Goal: Transaction & Acquisition: Purchase product/service

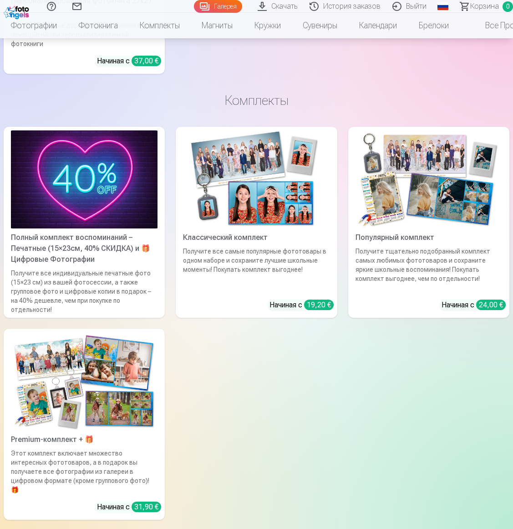
scroll to position [4539, 0]
click at [309, 209] on img at bounding box center [256, 179] width 147 height 98
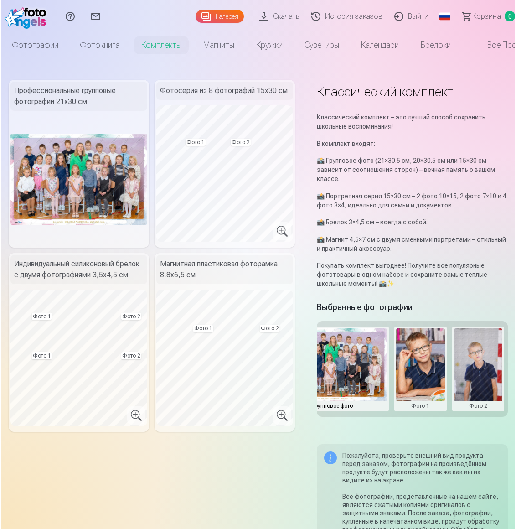
scroll to position [4, 0]
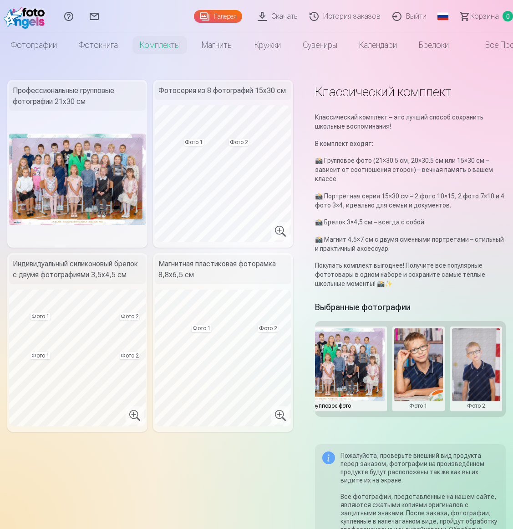
click at [484, 370] on button at bounding box center [476, 368] width 49 height 81
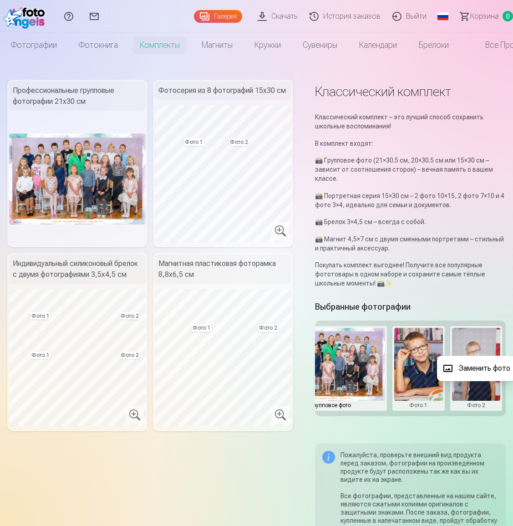
click at [418, 359] on div at bounding box center [256, 263] width 513 height 526
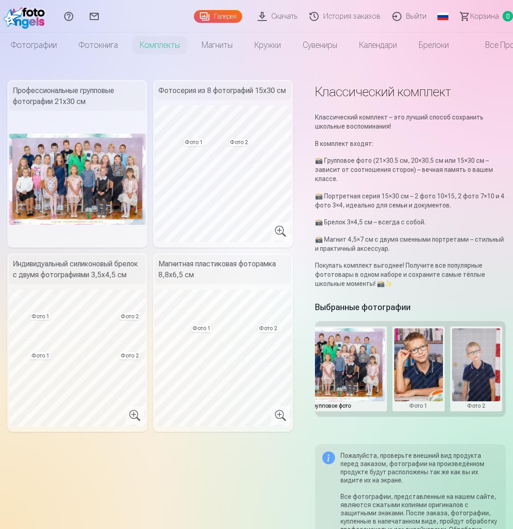
click at [483, 356] on button at bounding box center [476, 368] width 49 height 81
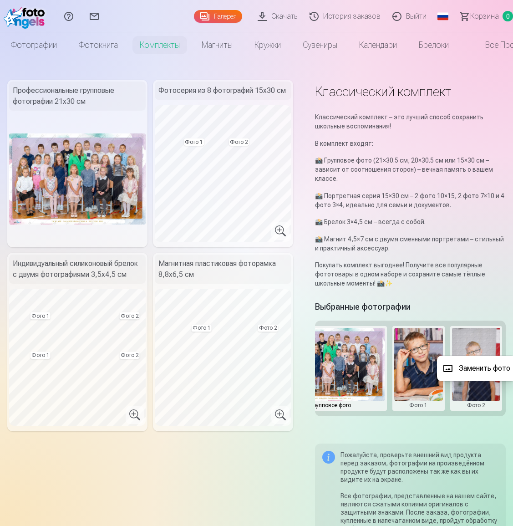
click at [483, 366] on button "Заменить фото" at bounding box center [476, 369] width 79 height 26
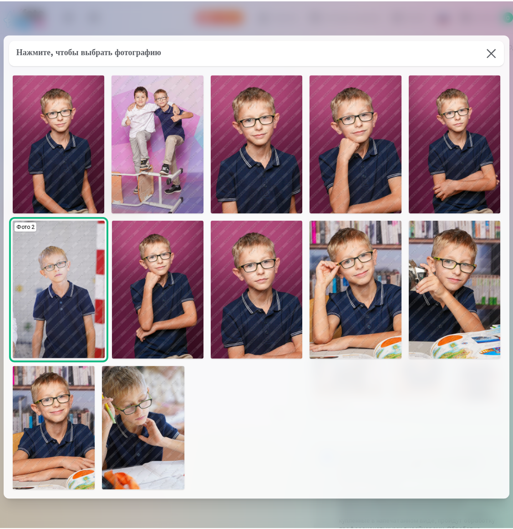
scroll to position [2, 0]
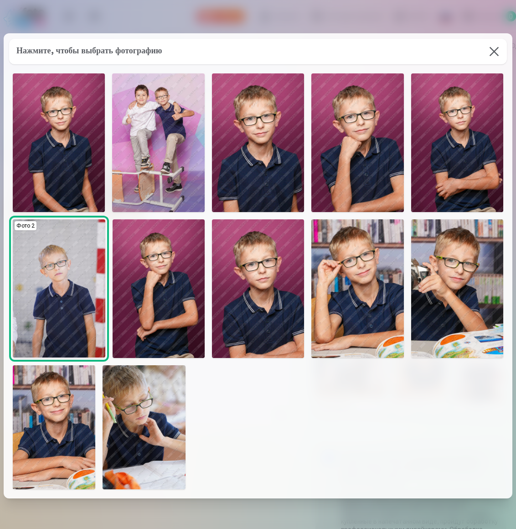
click at [48, 423] on img at bounding box center [54, 427] width 82 height 124
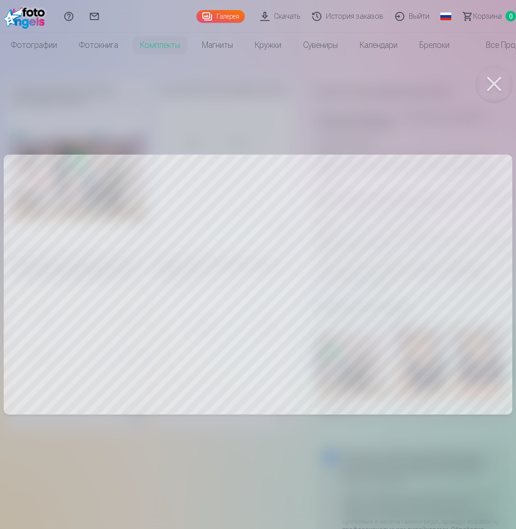
click at [493, 86] on button at bounding box center [494, 84] width 36 height 36
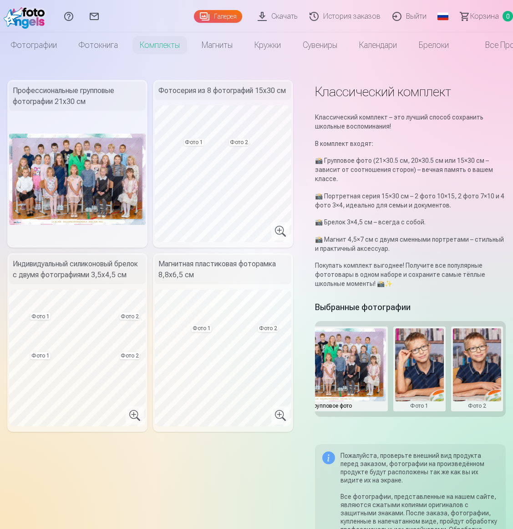
click at [494, 355] on button at bounding box center [477, 368] width 49 height 81
click at [485, 369] on button "Заменить фото" at bounding box center [473, 369] width 79 height 26
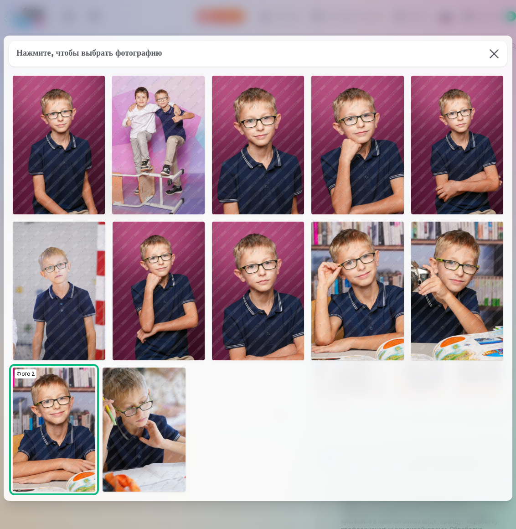
click at [489, 149] on img at bounding box center [457, 145] width 92 height 139
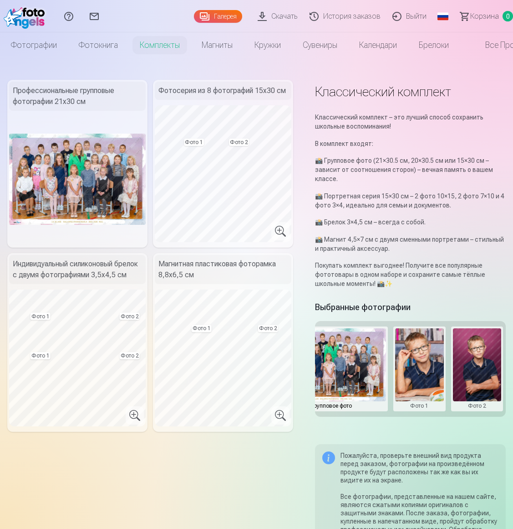
click at [485, 357] on button at bounding box center [477, 368] width 49 height 81
click at [483, 364] on button "Заменить фото" at bounding box center [473, 369] width 79 height 26
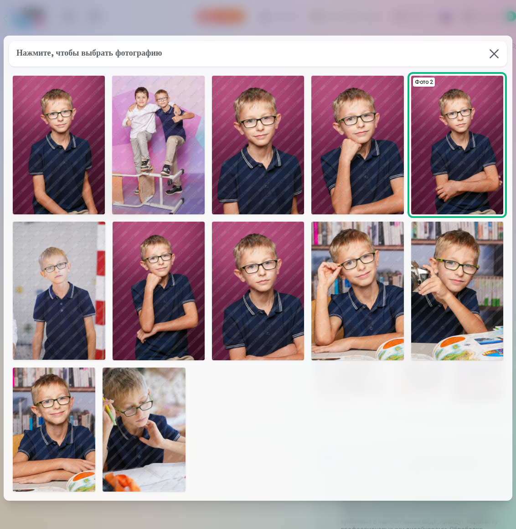
click at [493, 52] on button at bounding box center [494, 54] width 26 height 26
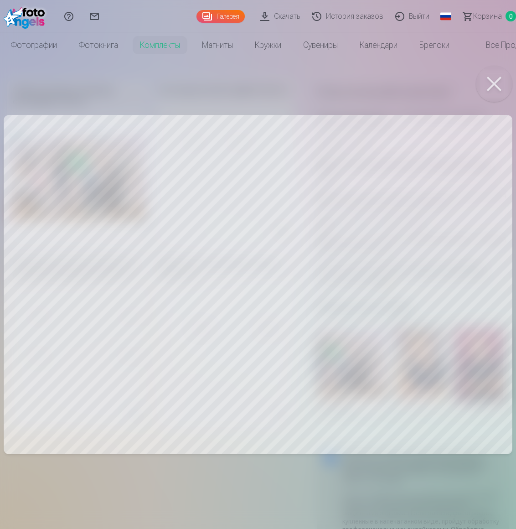
click at [397, 273] on div at bounding box center [258, 264] width 516 height 529
click at [493, 83] on button at bounding box center [494, 84] width 36 height 36
click at [492, 78] on button at bounding box center [494, 84] width 36 height 36
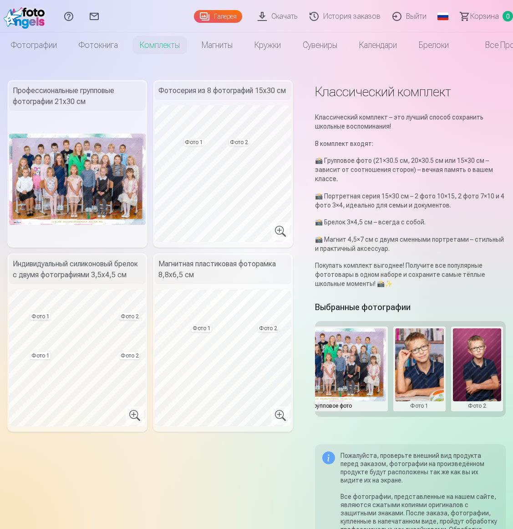
click at [427, 363] on button at bounding box center [419, 368] width 49 height 81
click at [149, 467] on div at bounding box center [256, 264] width 513 height 529
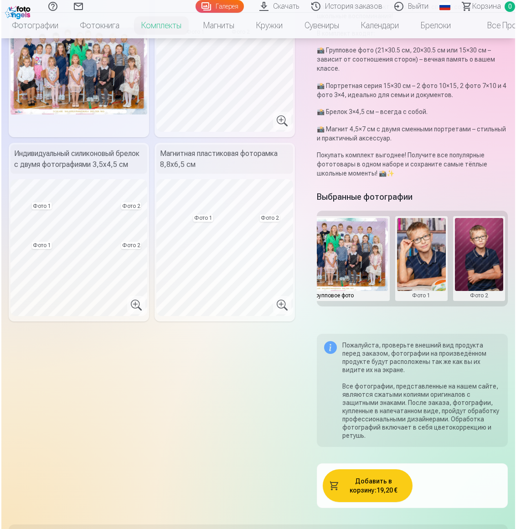
scroll to position [149, 0]
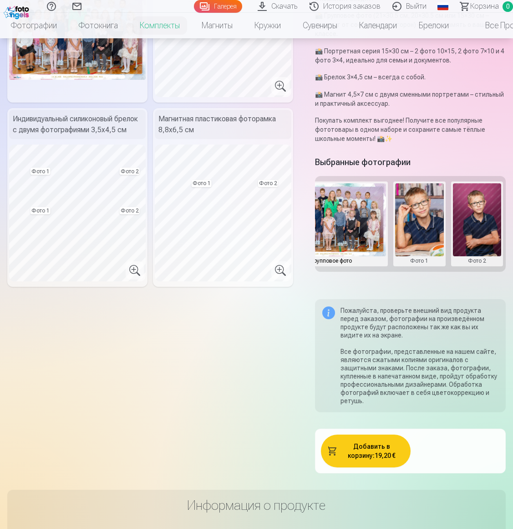
click at [366, 450] on button "Добавить в корзину : 19,20 €" at bounding box center [365, 450] width 89 height 33
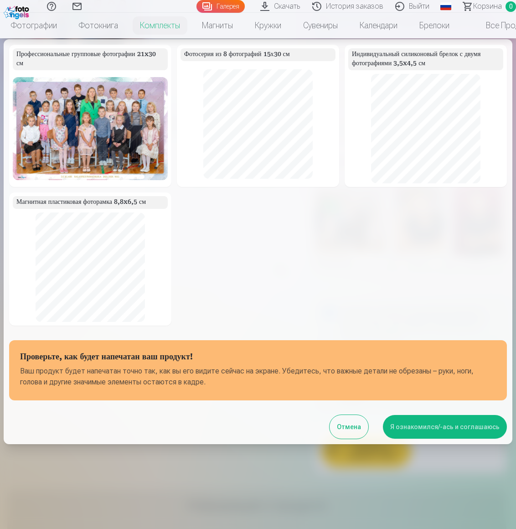
scroll to position [26, 0]
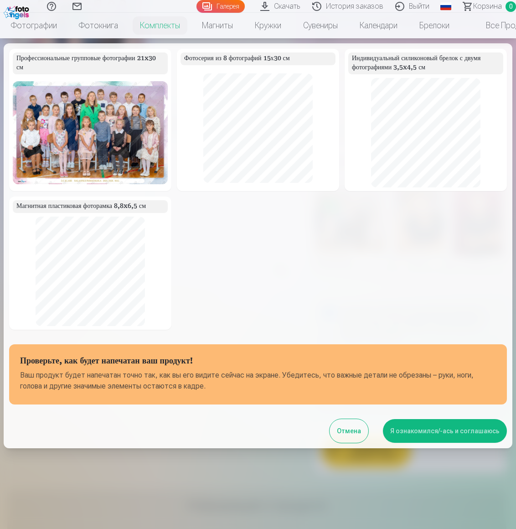
click at [428, 425] on button "Я ознакомился/-ась и соглашаюсь" at bounding box center [445, 431] width 124 height 24
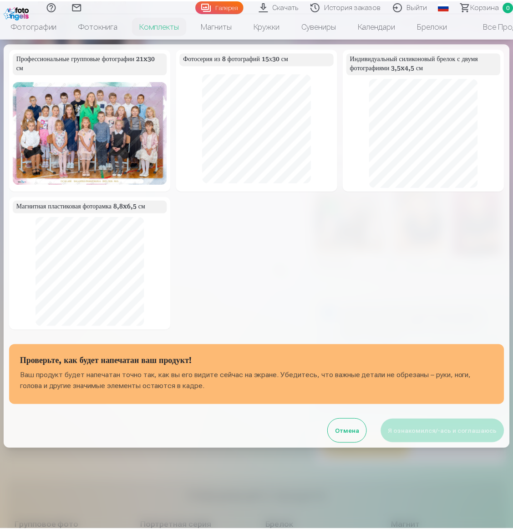
scroll to position [24, 0]
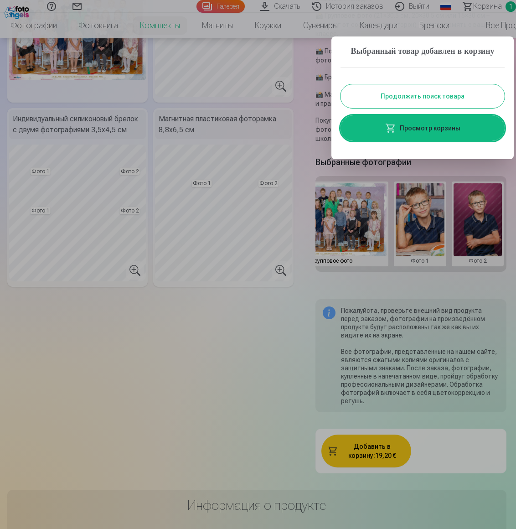
click at [437, 108] on button "Продолжить поиск товара" at bounding box center [422, 96] width 164 height 24
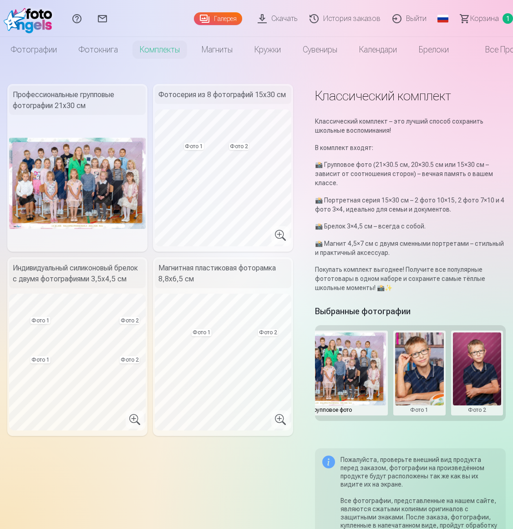
scroll to position [0, 0]
click at [225, 17] on link "Галерея" at bounding box center [218, 18] width 48 height 13
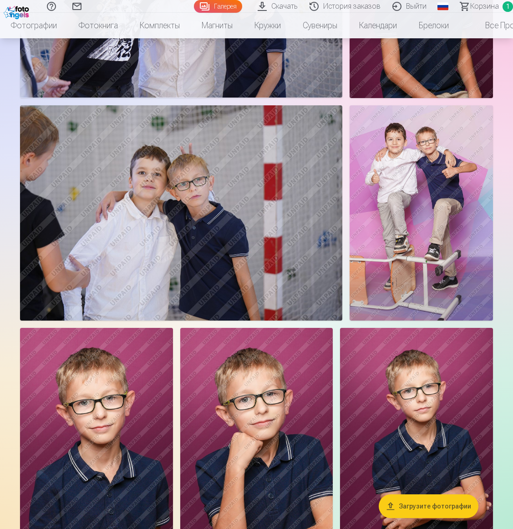
scroll to position [1515, 0]
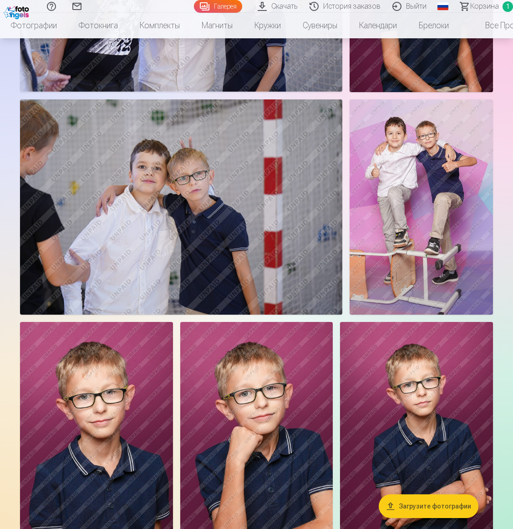
click at [446, 209] on img at bounding box center [422, 206] width 144 height 215
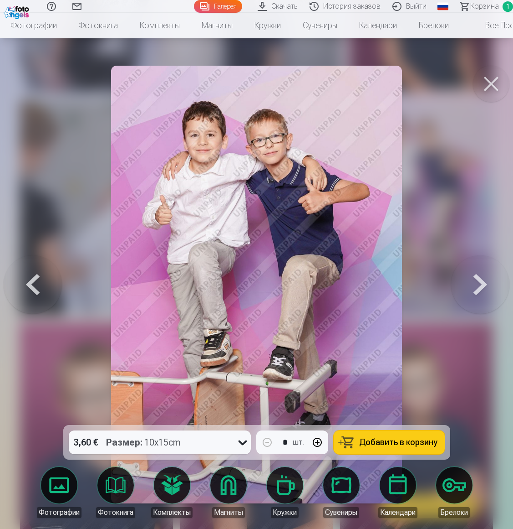
scroll to position [1514, 0]
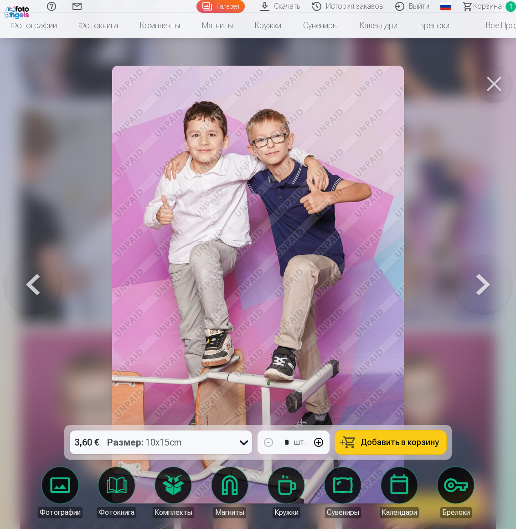
click at [419, 440] on span "Добавить в корзину" at bounding box center [399, 442] width 78 height 8
click at [481, 285] on button at bounding box center [483, 284] width 58 height 262
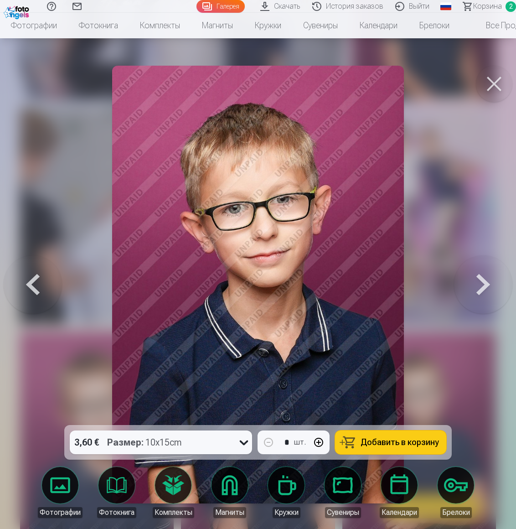
click at [481, 285] on button at bounding box center [483, 284] width 58 height 262
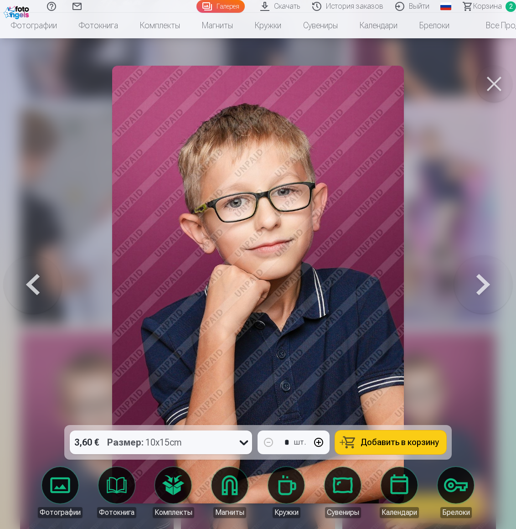
click at [481, 285] on button at bounding box center [483, 284] width 58 height 262
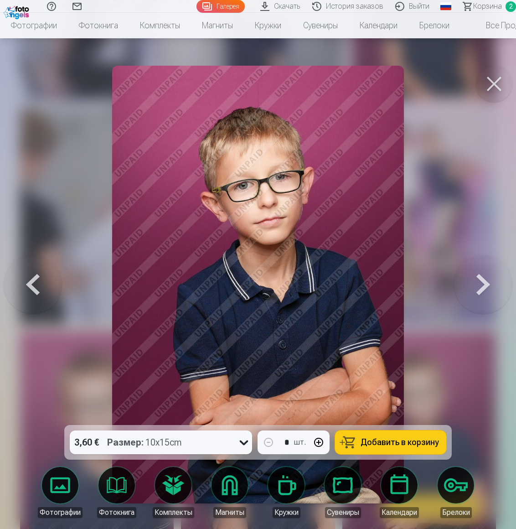
click at [481, 285] on button at bounding box center [483, 284] width 58 height 262
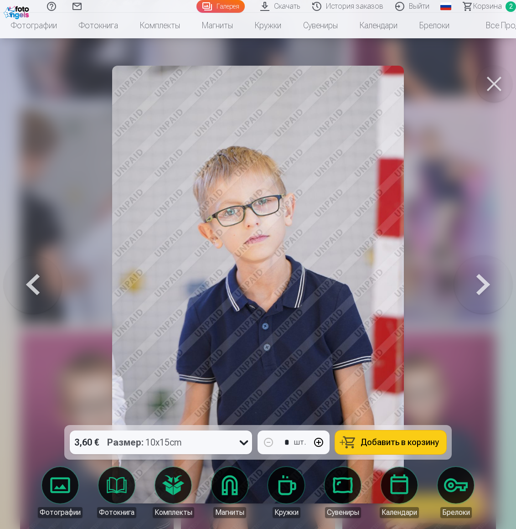
click at [481, 285] on button at bounding box center [483, 284] width 58 height 262
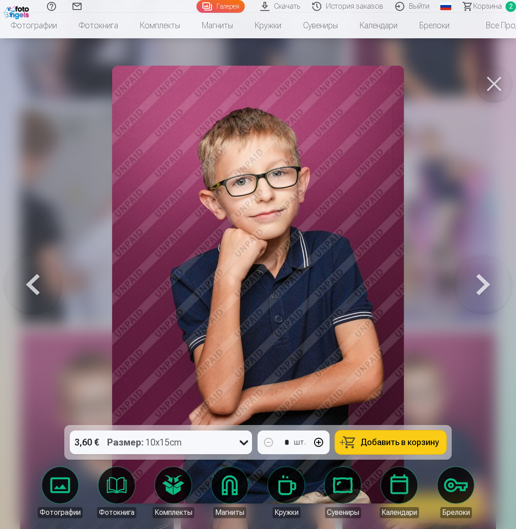
click at [481, 285] on button at bounding box center [483, 284] width 58 height 262
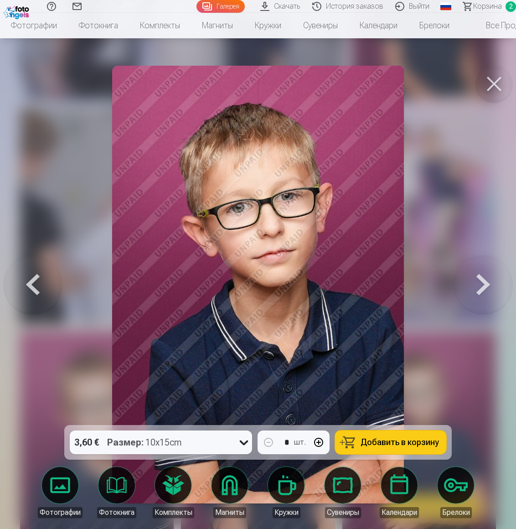
click at [481, 285] on button at bounding box center [483, 284] width 58 height 262
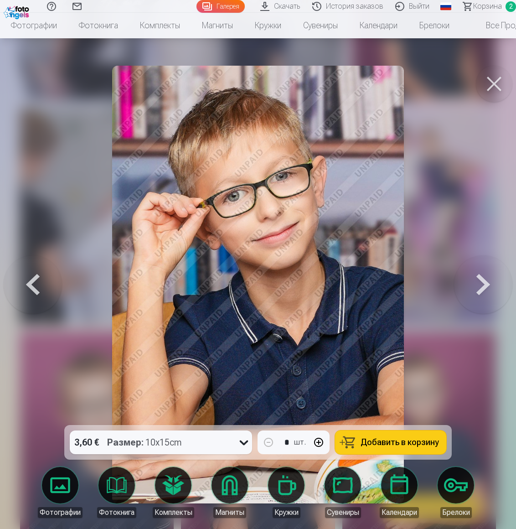
click at [481, 285] on button at bounding box center [483, 284] width 58 height 262
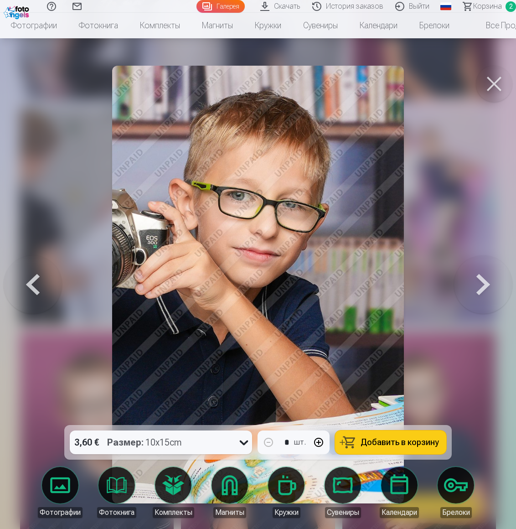
click at [481, 285] on button at bounding box center [483, 284] width 58 height 262
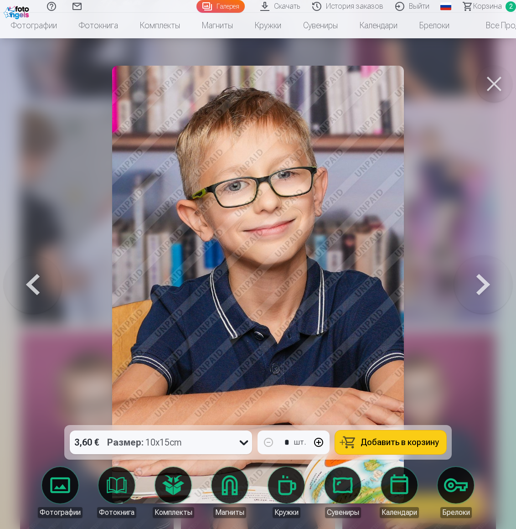
click at [481, 285] on button at bounding box center [483, 284] width 58 height 262
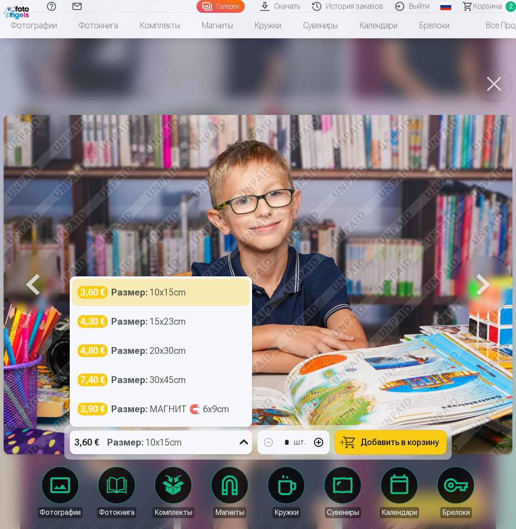
click at [243, 441] on icon at bounding box center [244, 441] width 9 height 5
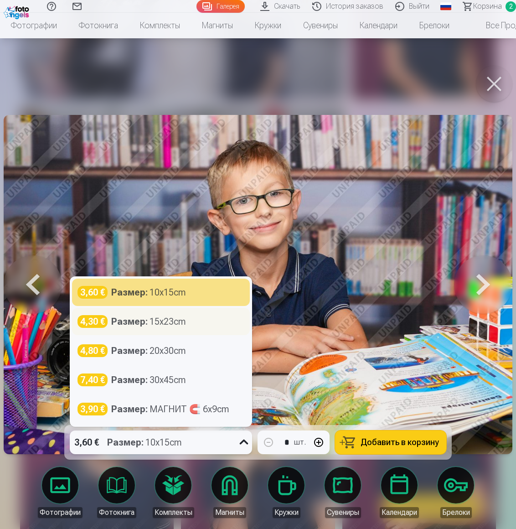
click at [195, 322] on div "4,30 € Размер : 15x23cm" at bounding box center [160, 321] width 167 height 13
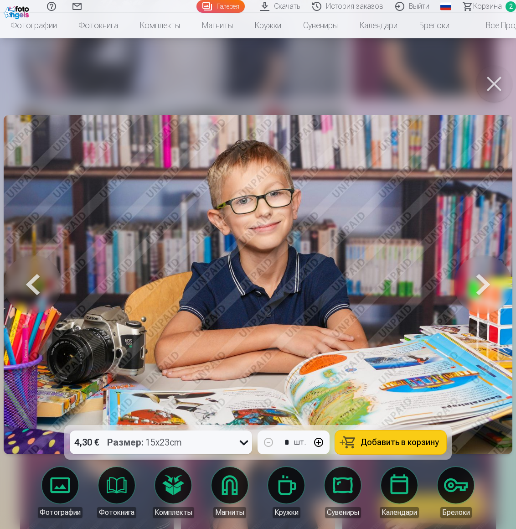
click at [416, 440] on span "Добавить в корзину" at bounding box center [399, 442] width 78 height 8
click at [490, 288] on button at bounding box center [483, 284] width 58 height 262
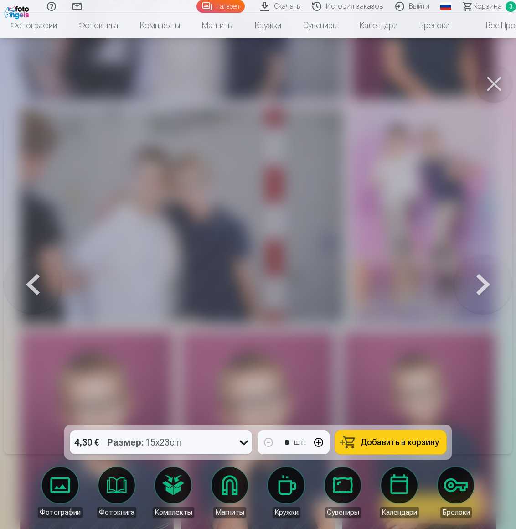
click at [25, 281] on button at bounding box center [33, 284] width 58 height 262
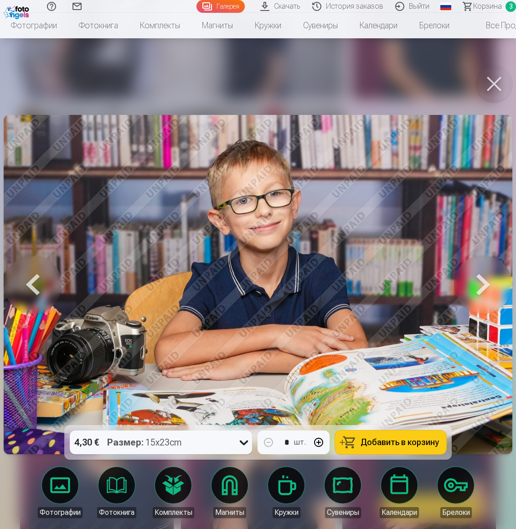
click at [484, 278] on button at bounding box center [483, 284] width 58 height 262
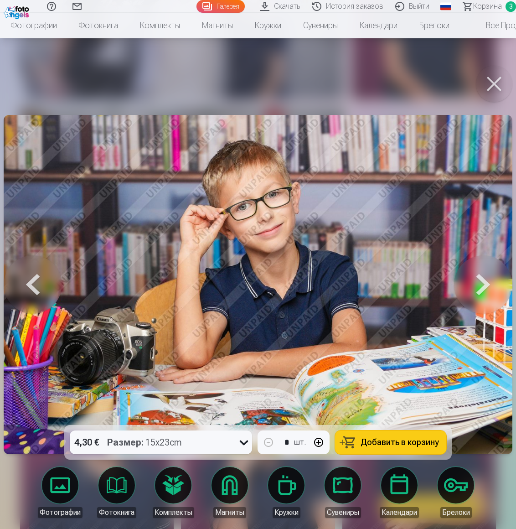
click at [484, 278] on button at bounding box center [483, 284] width 58 height 262
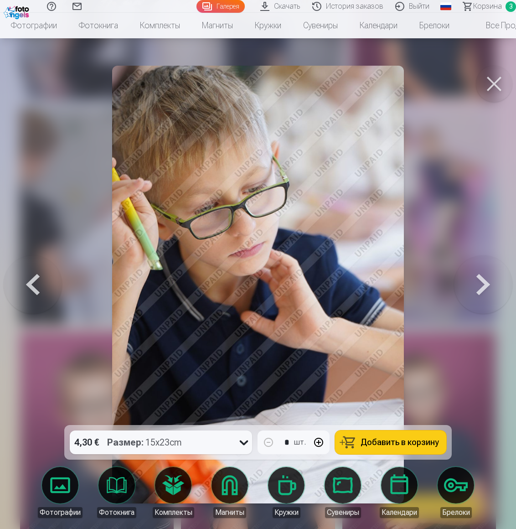
click at [246, 441] on icon at bounding box center [243, 442] width 15 height 15
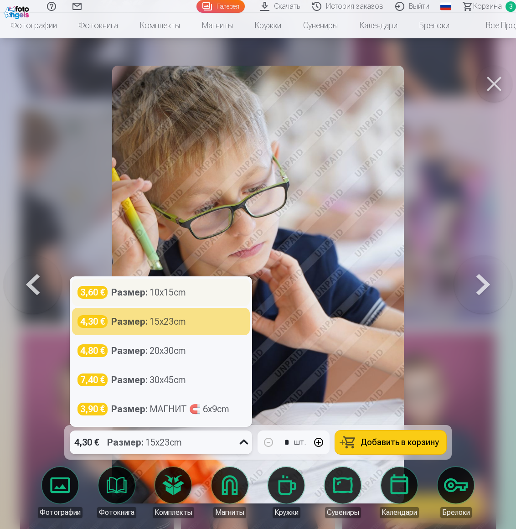
click at [217, 293] on div "3,60 € Размер : 10x15cm" at bounding box center [160, 292] width 167 height 13
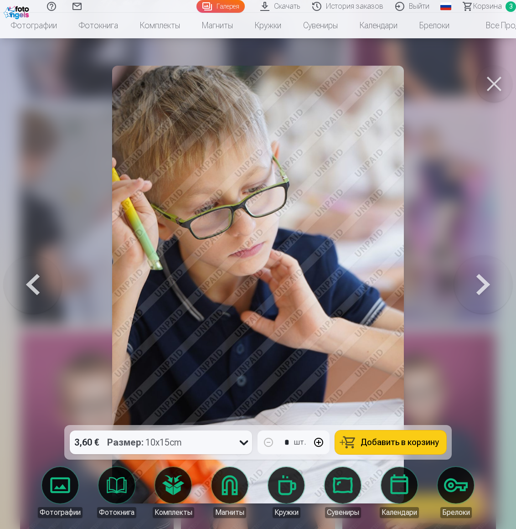
click at [417, 438] on span "Добавить в корзину" at bounding box center [399, 442] width 78 height 8
click at [483, 288] on button at bounding box center [483, 284] width 58 height 262
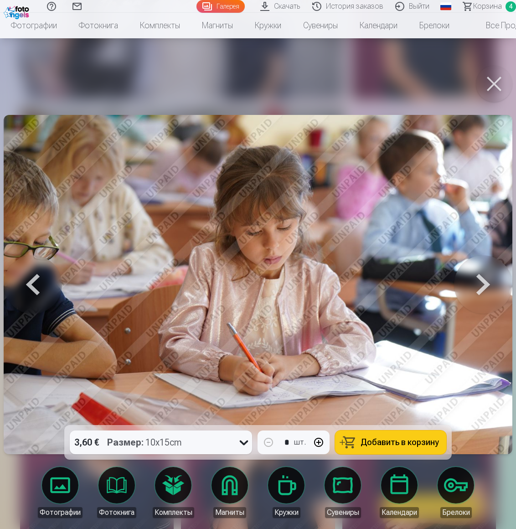
click at [483, 288] on button at bounding box center [483, 284] width 58 height 262
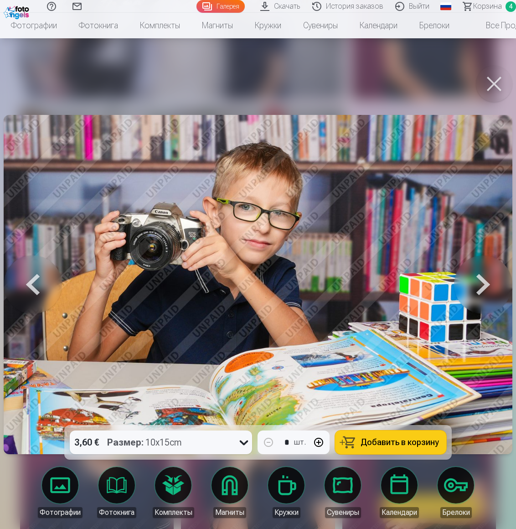
click at [24, 282] on button at bounding box center [33, 284] width 58 height 262
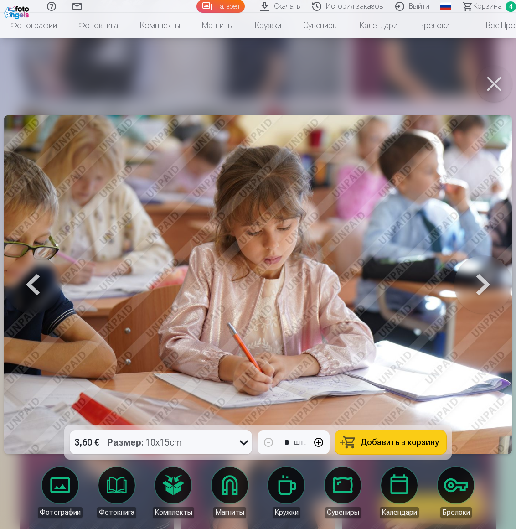
click at [488, 280] on button at bounding box center [483, 284] width 58 height 262
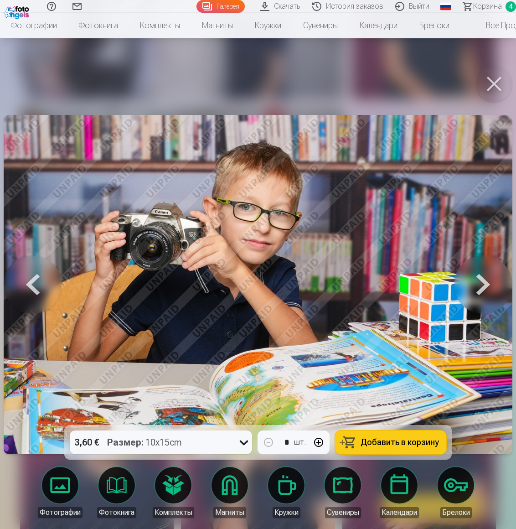
click at [488, 280] on button at bounding box center [483, 284] width 58 height 262
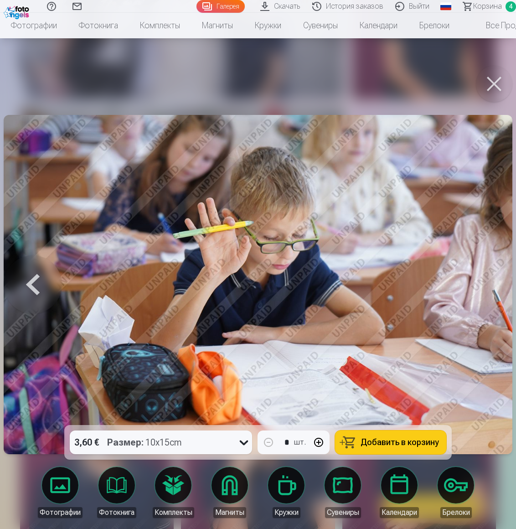
click at [396, 442] on span "Добавить в корзину" at bounding box center [399, 442] width 78 height 8
click at [480, 268] on img at bounding box center [258, 284] width 508 height 339
click at [37, 282] on button at bounding box center [33, 284] width 58 height 262
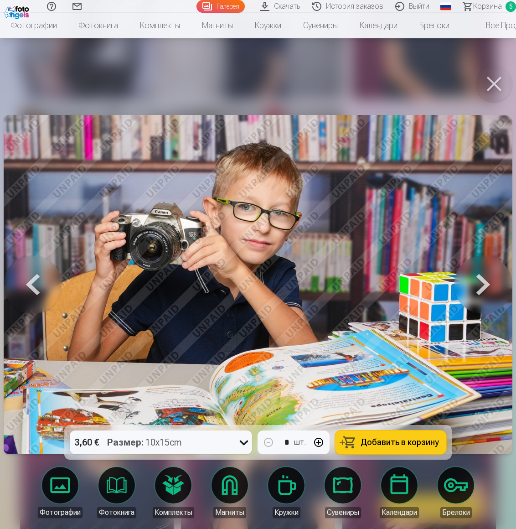
click at [37, 282] on button at bounding box center [33, 284] width 58 height 262
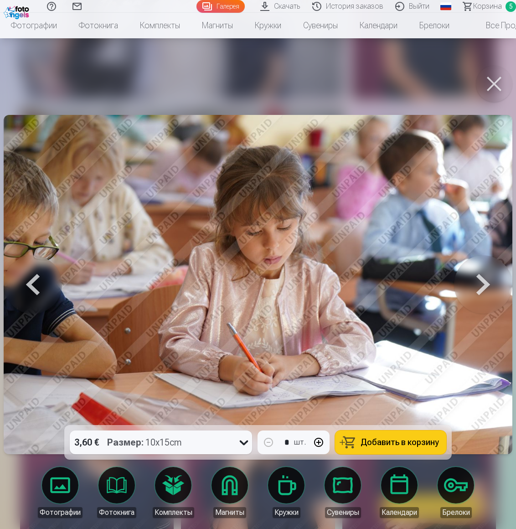
click at [37, 282] on button at bounding box center [33, 284] width 58 height 262
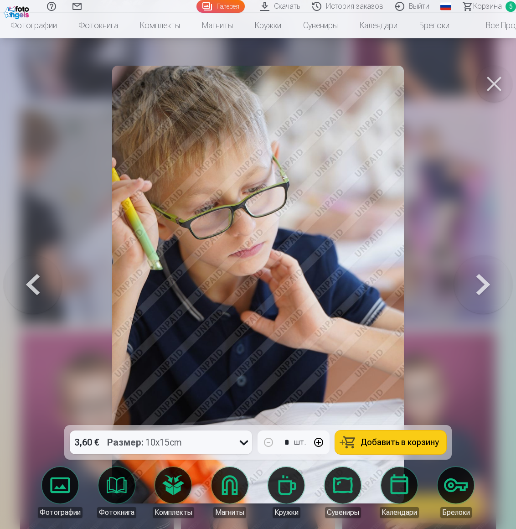
click at [37, 282] on button at bounding box center [33, 284] width 58 height 262
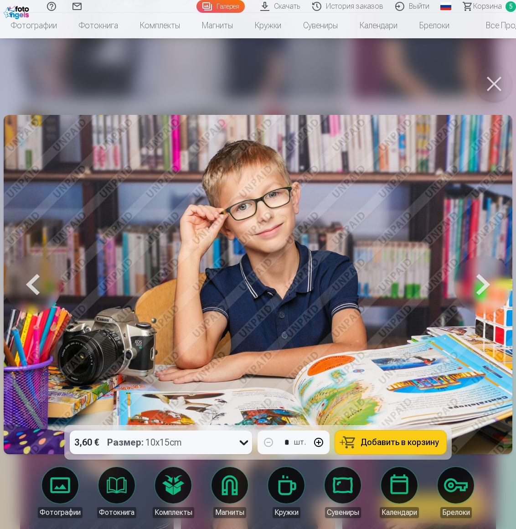
click at [37, 282] on button at bounding box center [33, 284] width 58 height 262
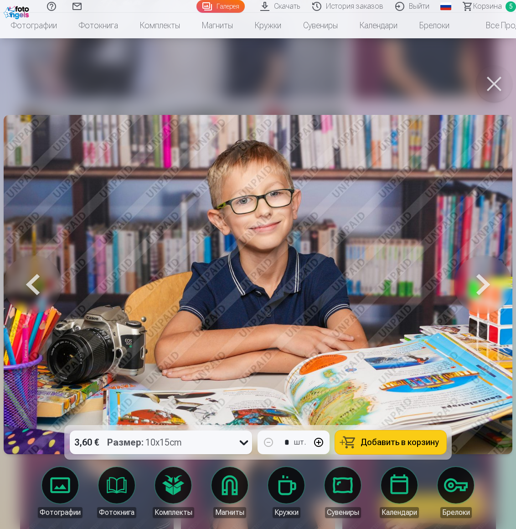
click at [37, 282] on button at bounding box center [33, 284] width 58 height 262
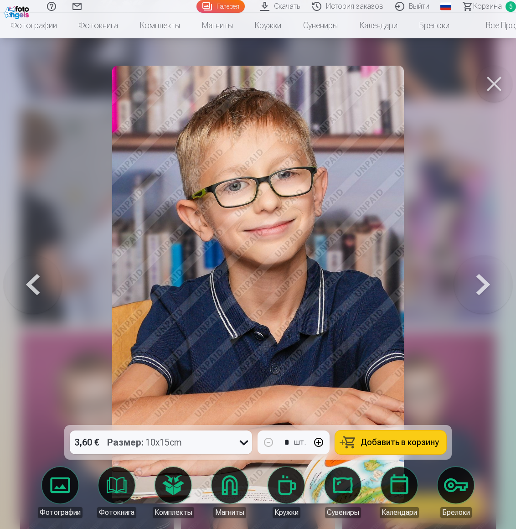
click at [482, 287] on button at bounding box center [483, 284] width 58 height 262
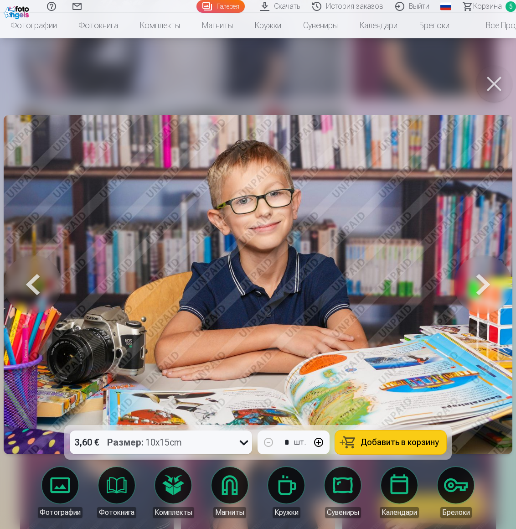
click at [423, 443] on span "Добавить в корзину" at bounding box center [399, 442] width 78 height 8
click at [37, 276] on button at bounding box center [33, 284] width 58 height 262
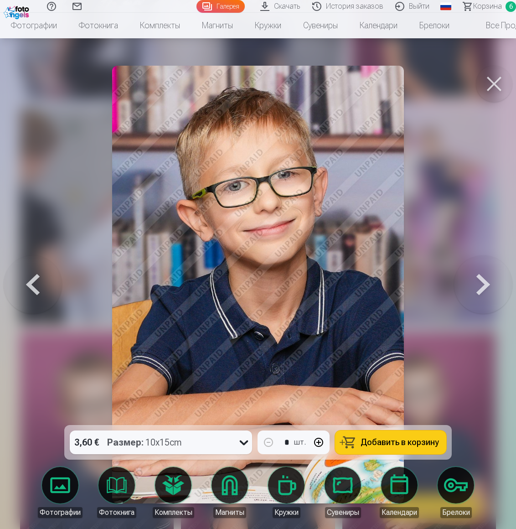
click at [37, 276] on button at bounding box center [33, 284] width 58 height 262
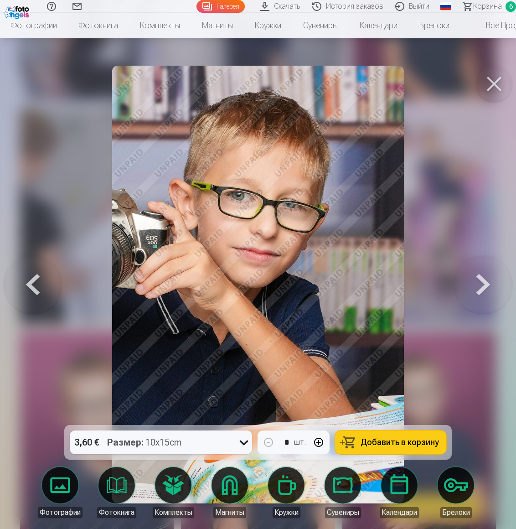
click at [37, 276] on button at bounding box center [33, 284] width 58 height 262
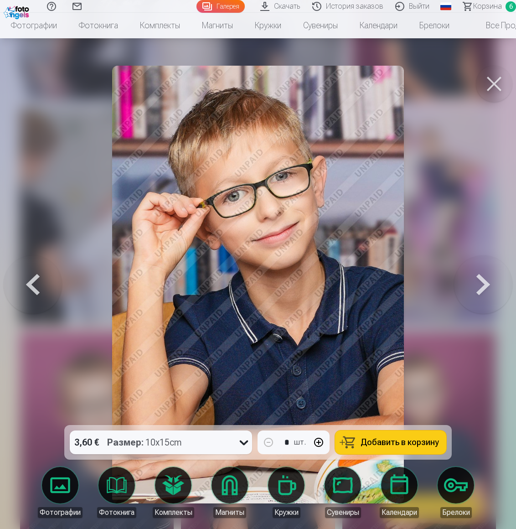
click at [37, 276] on button at bounding box center [33, 284] width 58 height 262
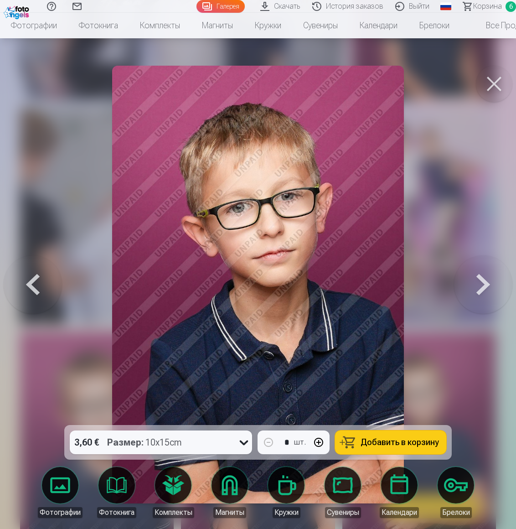
click at [408, 440] on span "Добавить в корзину" at bounding box center [399, 442] width 78 height 8
click at [40, 288] on button at bounding box center [33, 284] width 58 height 262
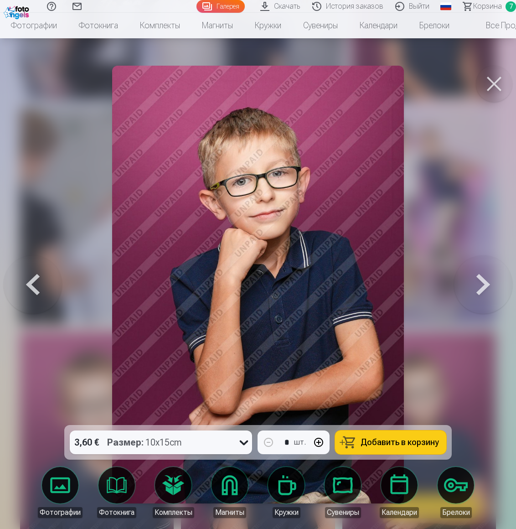
click at [393, 443] on span "Добавить в корзину" at bounding box center [399, 442] width 78 height 8
click at [32, 290] on button at bounding box center [33, 284] width 58 height 262
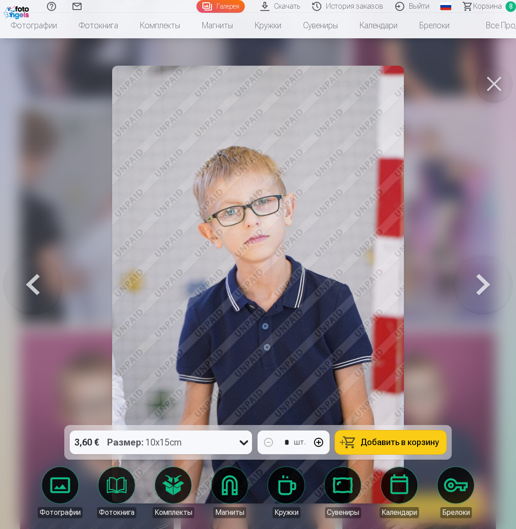
click at [32, 290] on button at bounding box center [33, 284] width 58 height 262
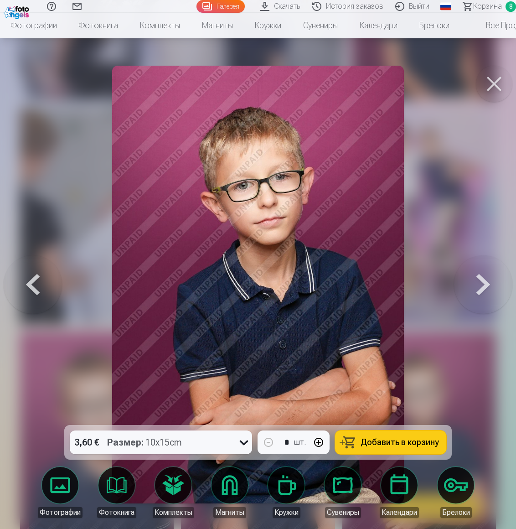
click at [32, 290] on button at bounding box center [33, 284] width 58 height 262
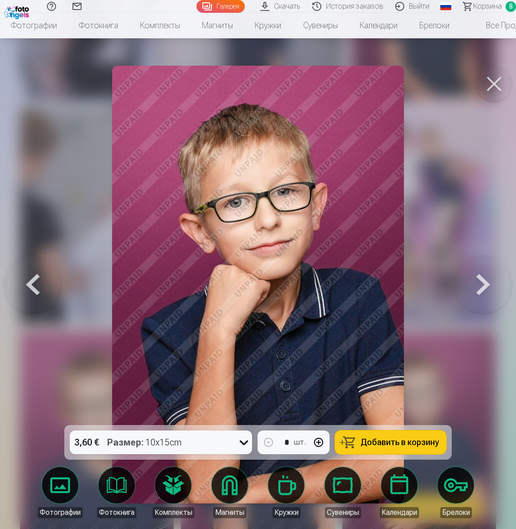
click at [32, 290] on button at bounding box center [33, 284] width 58 height 262
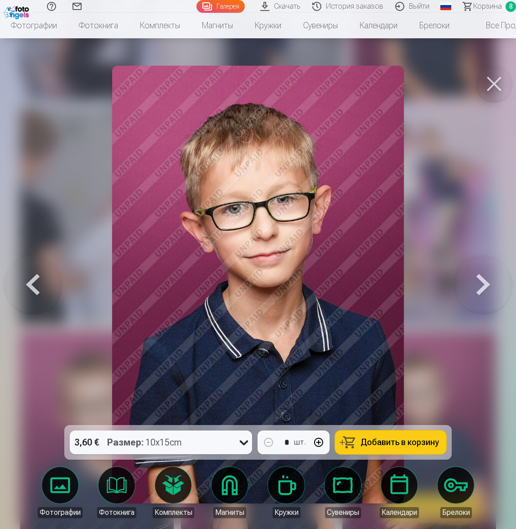
click at [32, 290] on button at bounding box center [33, 284] width 58 height 262
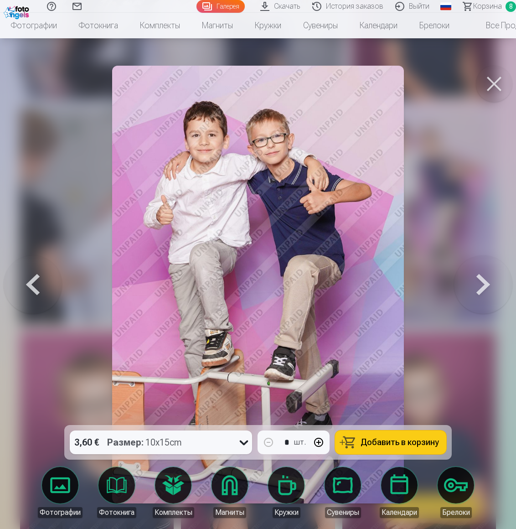
click at [32, 290] on button at bounding box center [33, 284] width 58 height 262
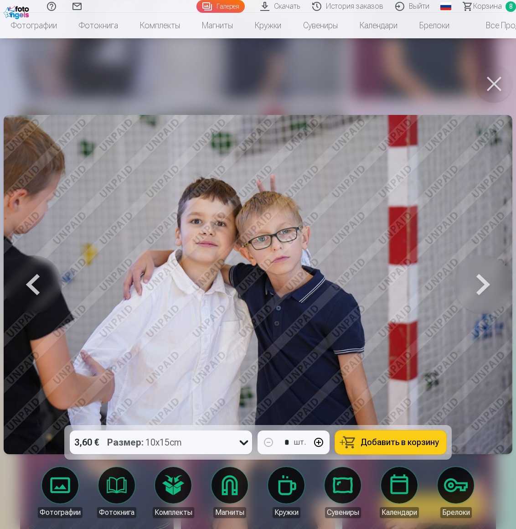
click at [490, 285] on button at bounding box center [483, 284] width 58 height 262
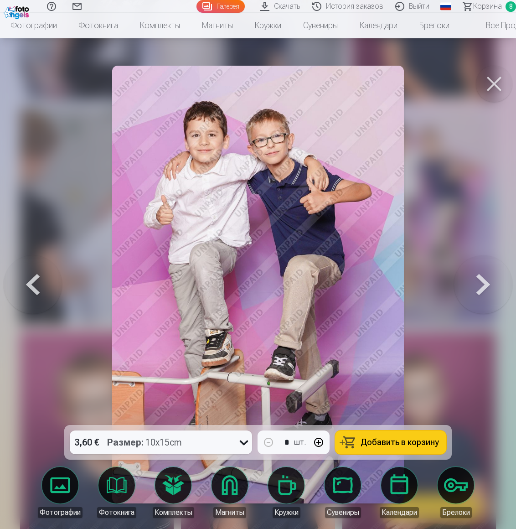
click at [29, 286] on button at bounding box center [33, 284] width 58 height 262
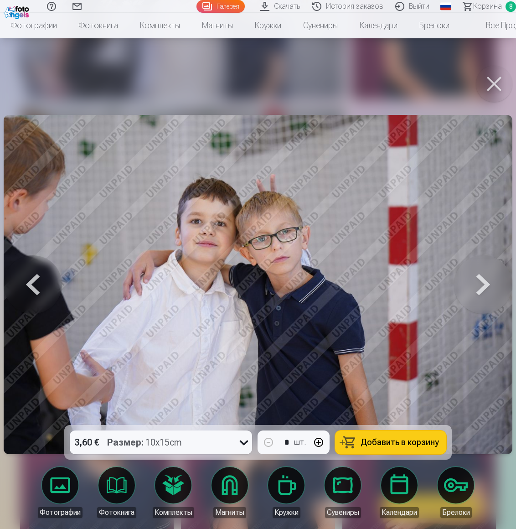
click at [29, 286] on button at bounding box center [33, 284] width 58 height 262
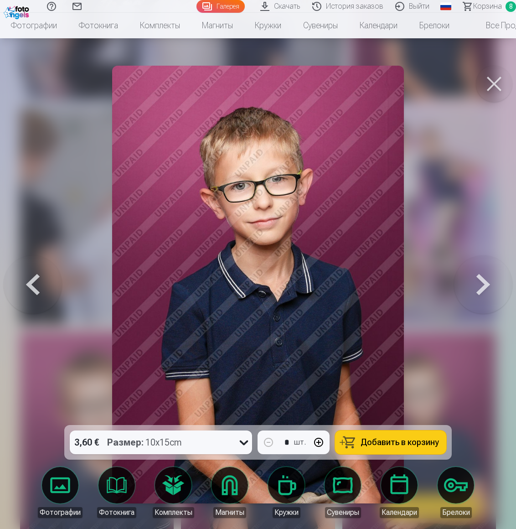
click at [29, 286] on button at bounding box center [33, 284] width 58 height 262
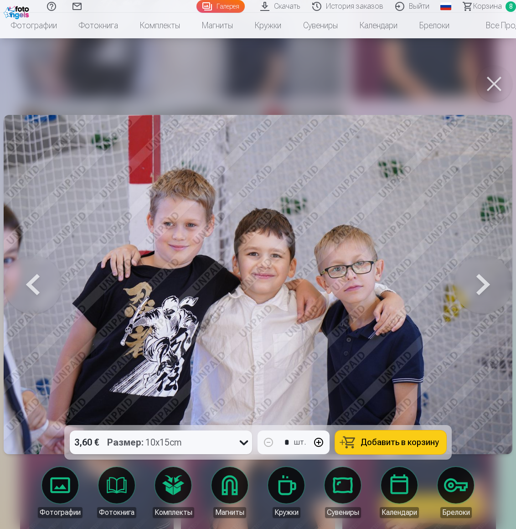
click at [29, 286] on button at bounding box center [33, 284] width 58 height 262
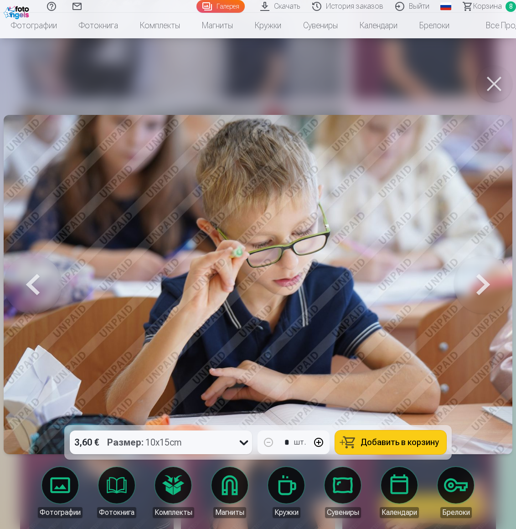
click at [29, 286] on button at bounding box center [33, 284] width 58 height 262
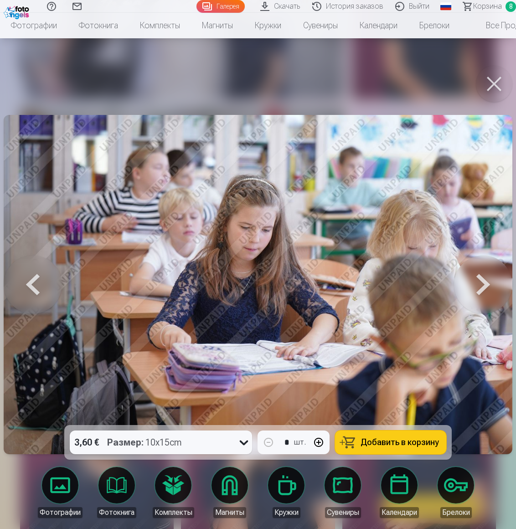
click at [29, 286] on button at bounding box center [33, 284] width 58 height 262
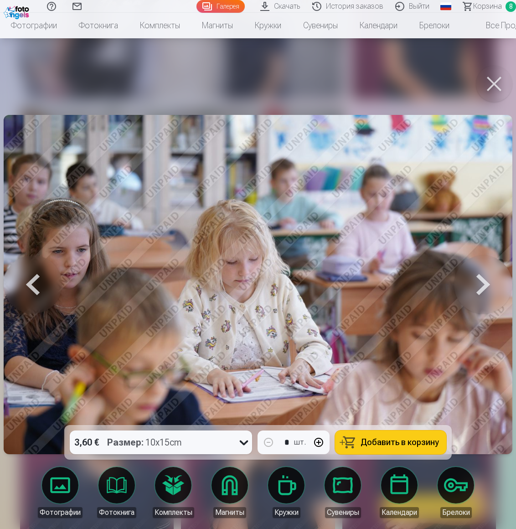
click at [29, 286] on button at bounding box center [33, 284] width 58 height 262
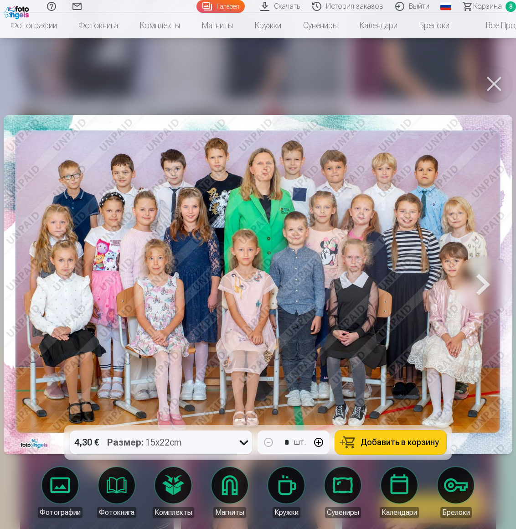
click at [495, 82] on button at bounding box center [494, 84] width 36 height 36
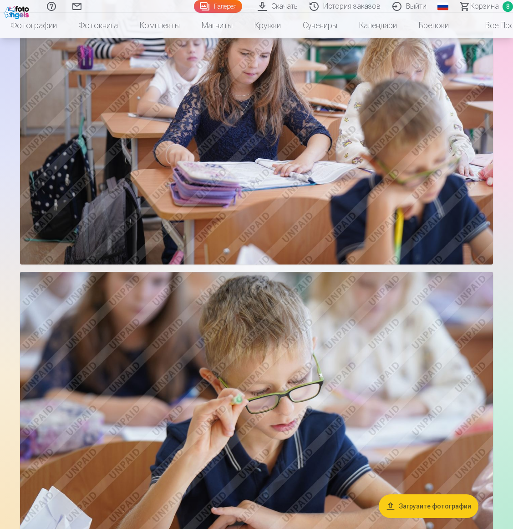
scroll to position [765, 0]
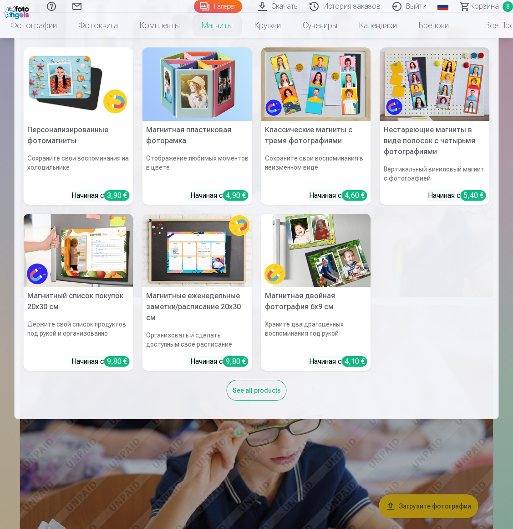
click at [75, 127] on h5 "Персонализированные фотомагниты" at bounding box center [79, 135] width 110 height 29
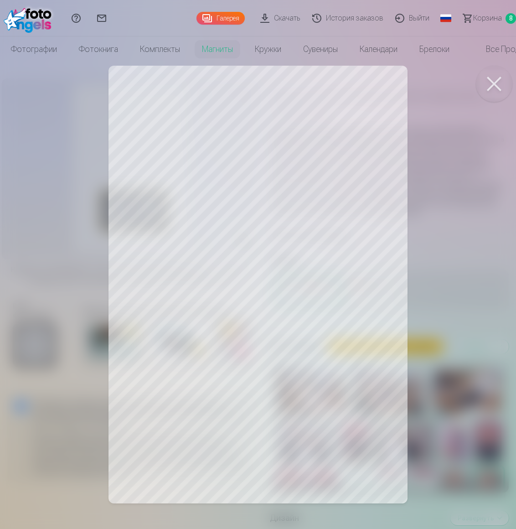
click at [496, 83] on button at bounding box center [494, 84] width 36 height 36
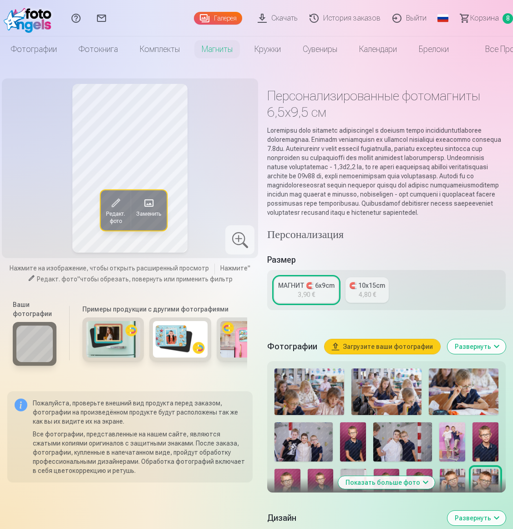
click at [153, 201] on span at bounding box center [149, 203] width 15 height 15
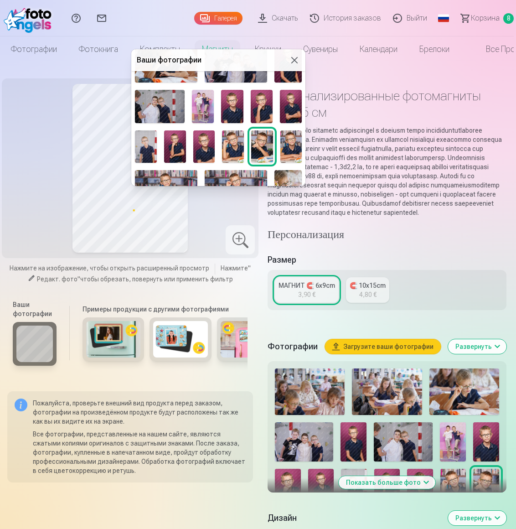
scroll to position [84, 0]
click at [176, 156] on img at bounding box center [175, 147] width 22 height 33
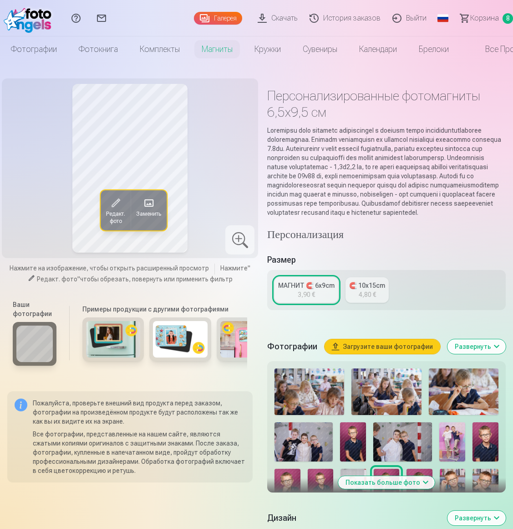
click at [150, 203] on span at bounding box center [149, 203] width 15 height 15
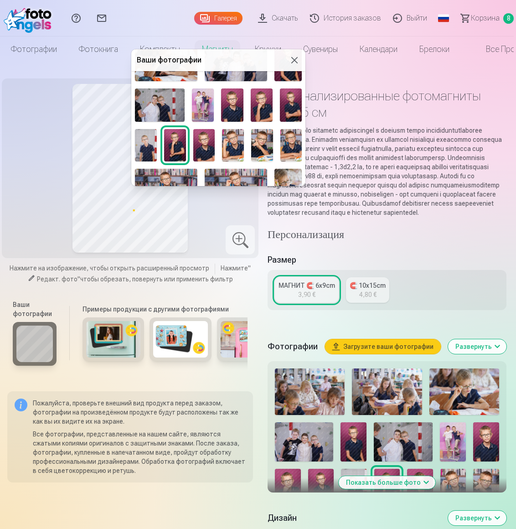
scroll to position [82, 0]
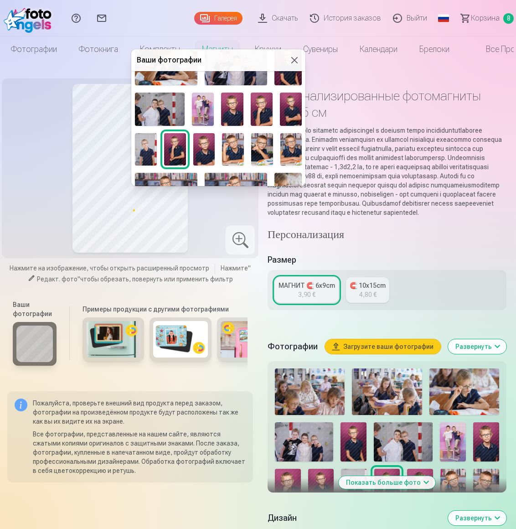
click at [265, 114] on img at bounding box center [262, 108] width 22 height 33
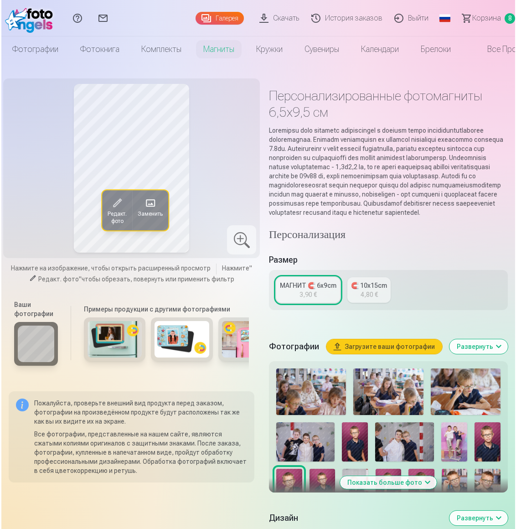
scroll to position [0, 0]
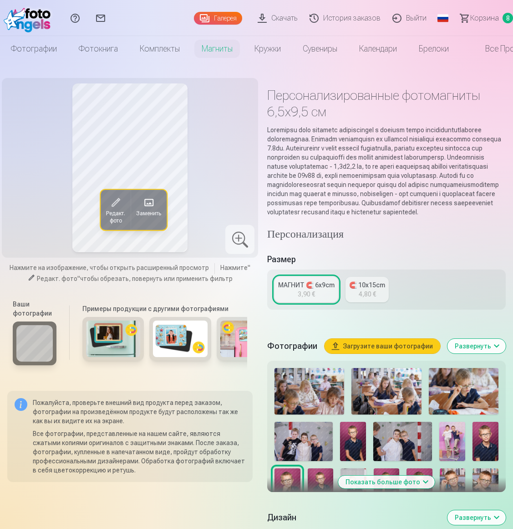
click at [149, 207] on span at bounding box center [149, 202] width 15 height 15
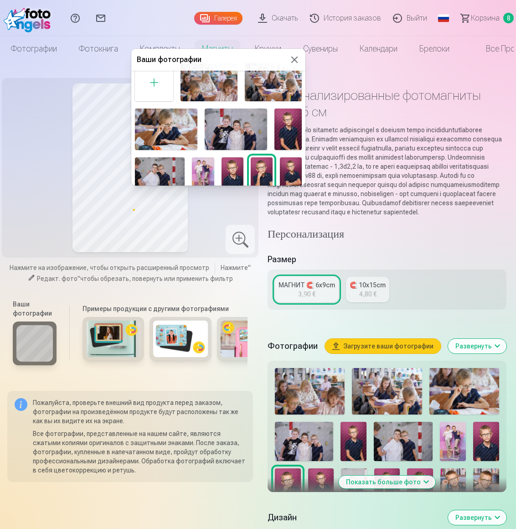
scroll to position [20, 0]
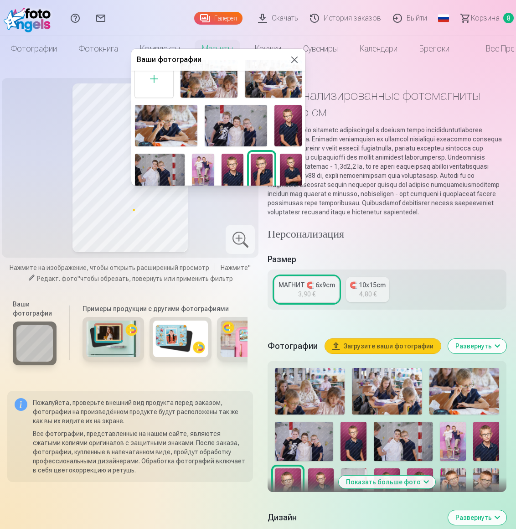
click at [228, 172] on img at bounding box center [232, 170] width 22 height 33
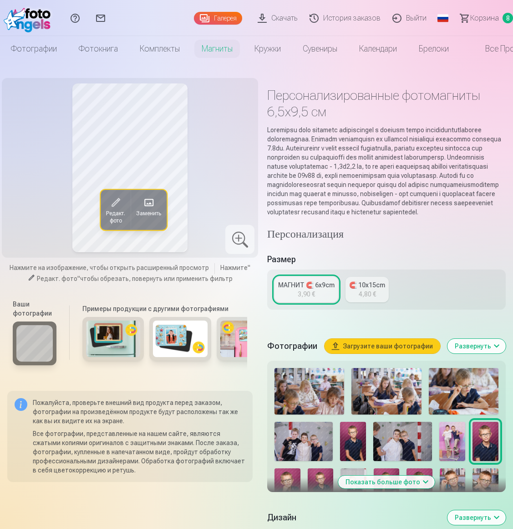
click at [154, 203] on span at bounding box center [149, 202] width 15 height 15
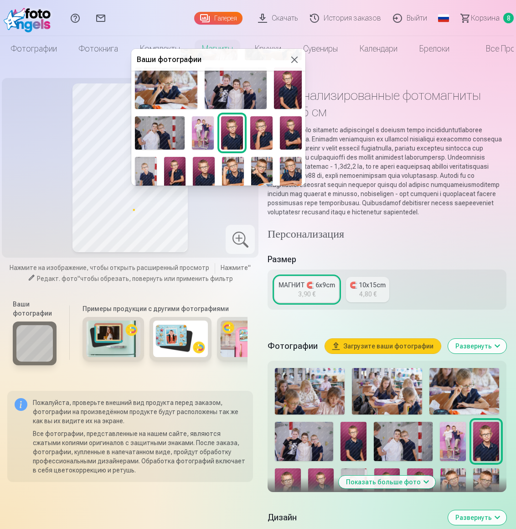
scroll to position [58, 0]
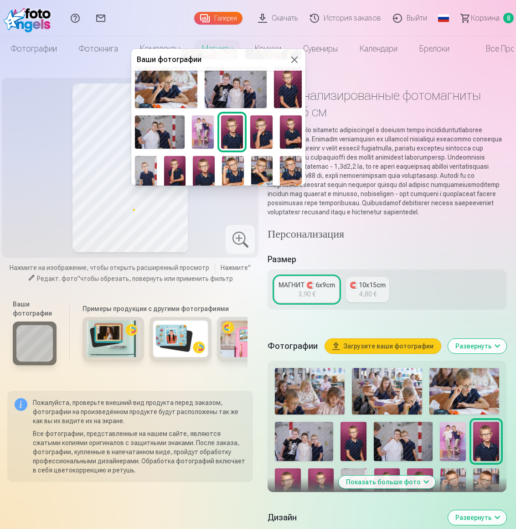
click at [207, 168] on img at bounding box center [204, 172] width 22 height 33
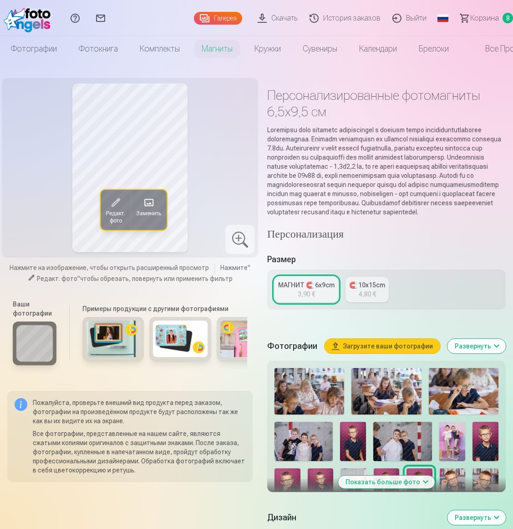
click at [150, 199] on span at bounding box center [149, 202] width 15 height 15
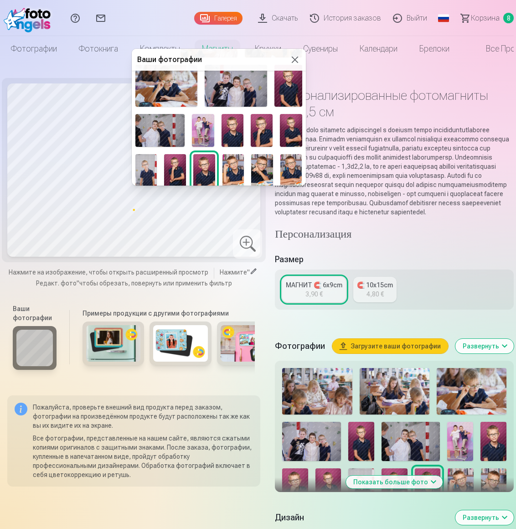
scroll to position [62, 0]
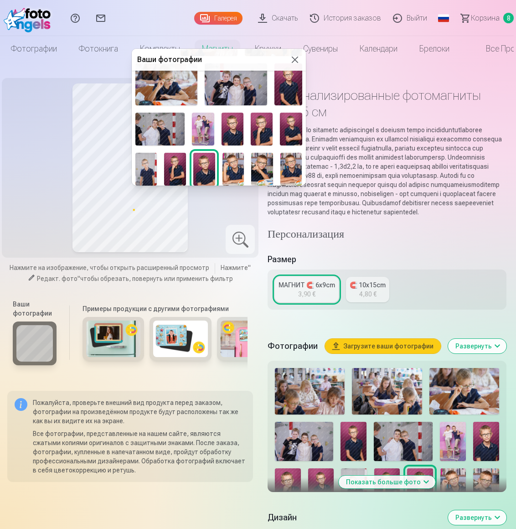
click at [179, 165] on img at bounding box center [175, 169] width 22 height 33
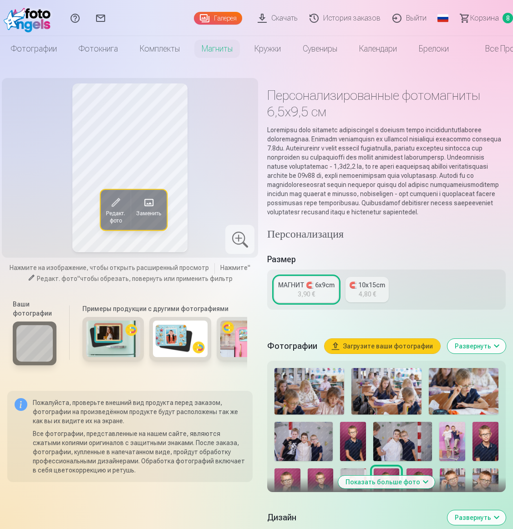
click at [150, 200] on span at bounding box center [149, 202] width 15 height 15
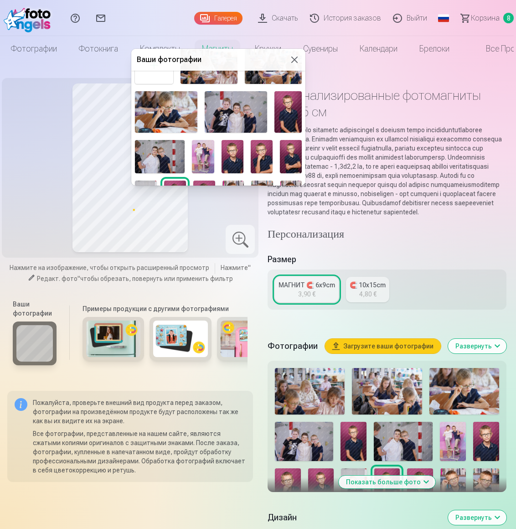
scroll to position [33, 0]
click at [286, 124] on img at bounding box center [288, 112] width 28 height 41
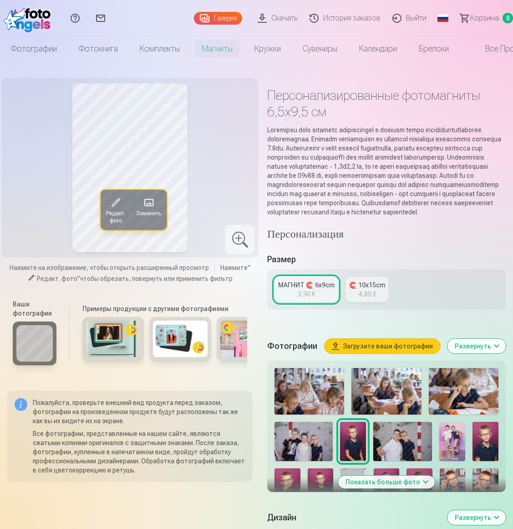
click at [148, 200] on span at bounding box center [149, 202] width 15 height 15
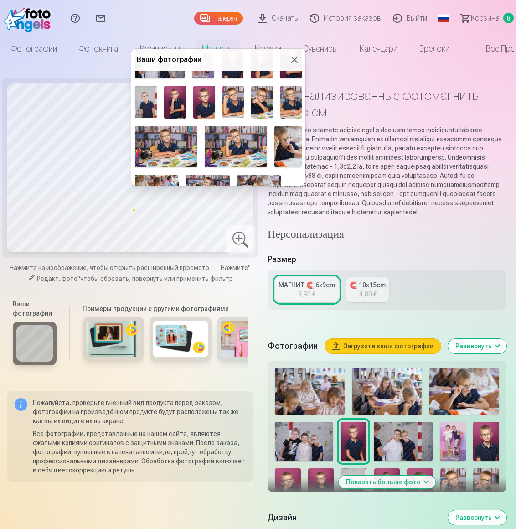
scroll to position [130, 0]
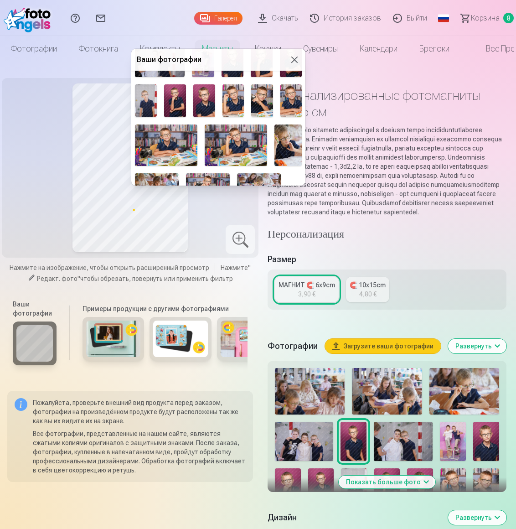
click at [169, 103] on img at bounding box center [175, 100] width 22 height 33
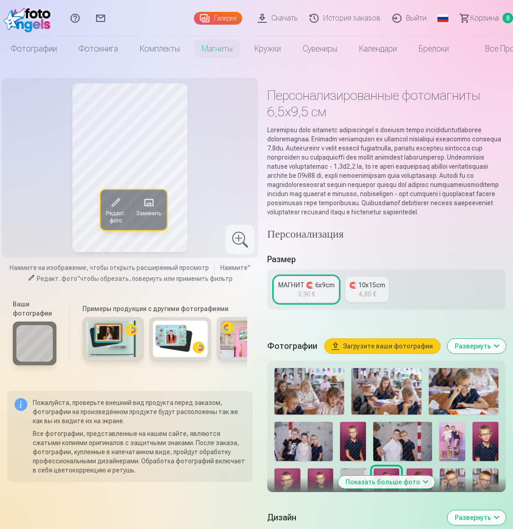
click at [151, 198] on span at bounding box center [149, 202] width 15 height 15
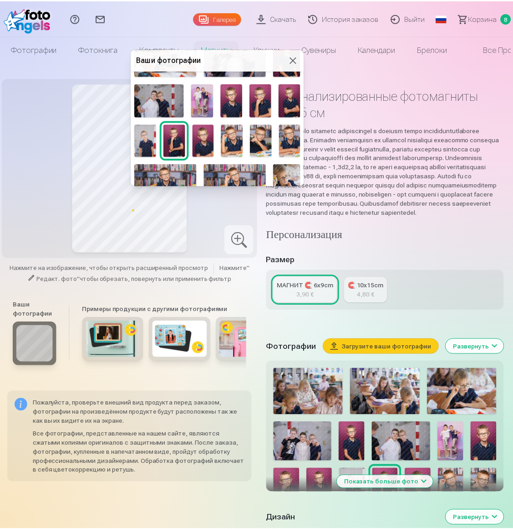
scroll to position [91, 0]
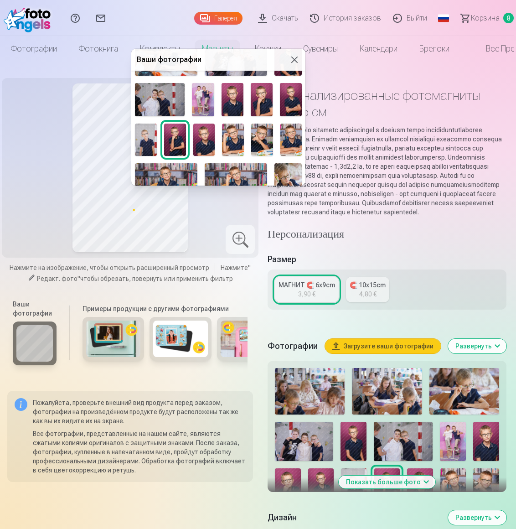
click at [204, 133] on img at bounding box center [204, 139] width 22 height 33
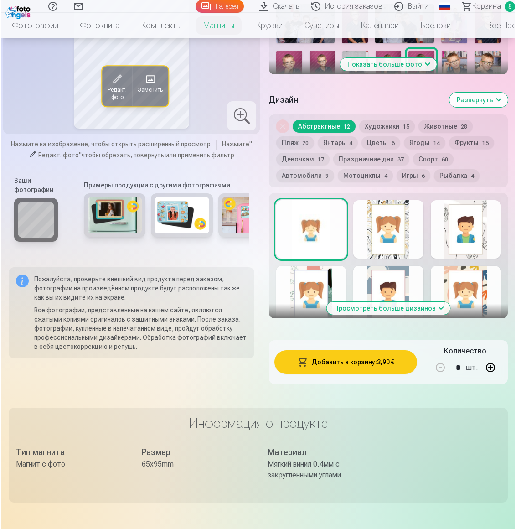
scroll to position [424, 0]
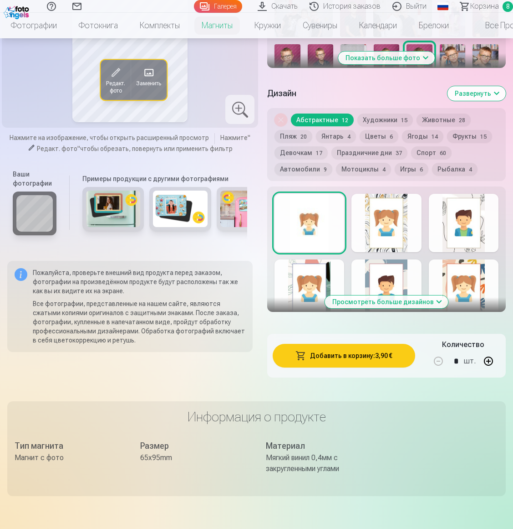
click at [355, 175] on button "Мотоциклы 4" at bounding box center [363, 169] width 55 height 13
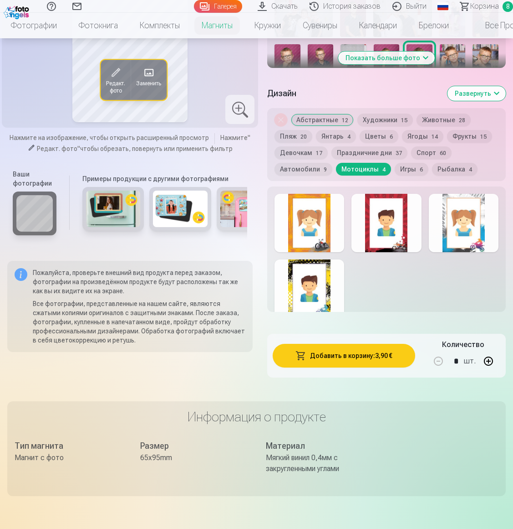
click at [327, 126] on button "Абстрактные 12" at bounding box center [322, 119] width 63 height 13
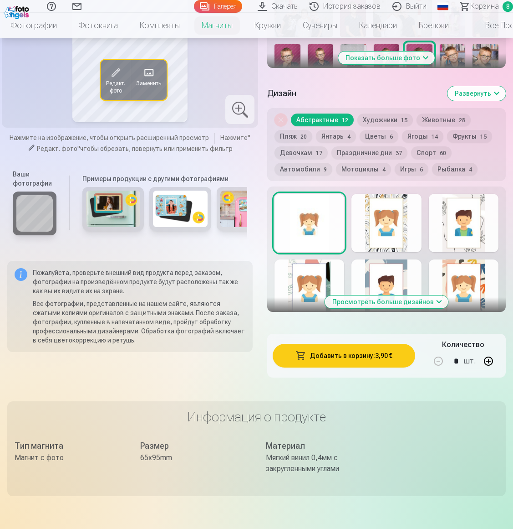
click at [319, 236] on div at bounding box center [310, 223] width 70 height 58
click at [369, 367] on button "Добавить в корзину : 3,90 €" at bounding box center [344, 356] width 143 height 24
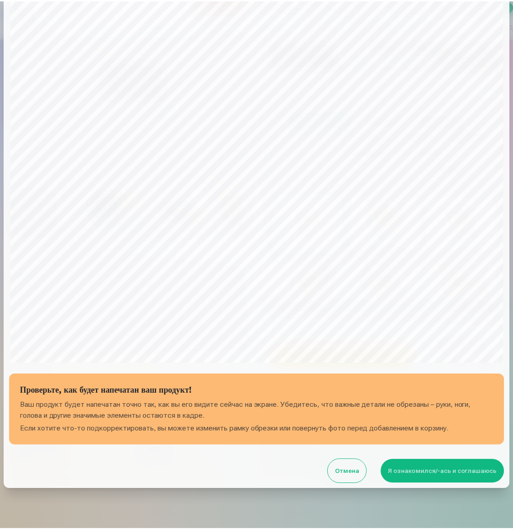
scroll to position [32, 0]
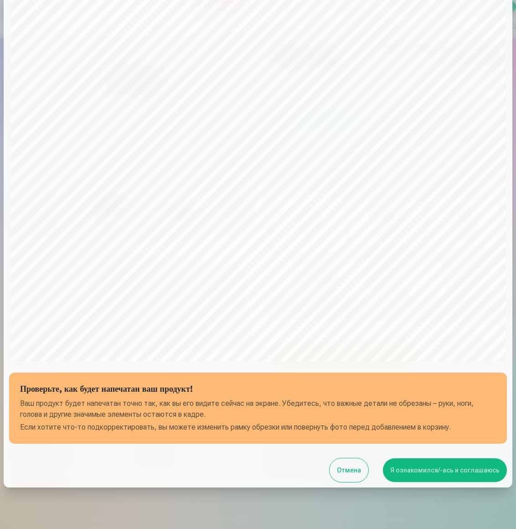
click at [441, 469] on button "Я ознакомился/-ась и соглашаюсь" at bounding box center [445, 470] width 124 height 24
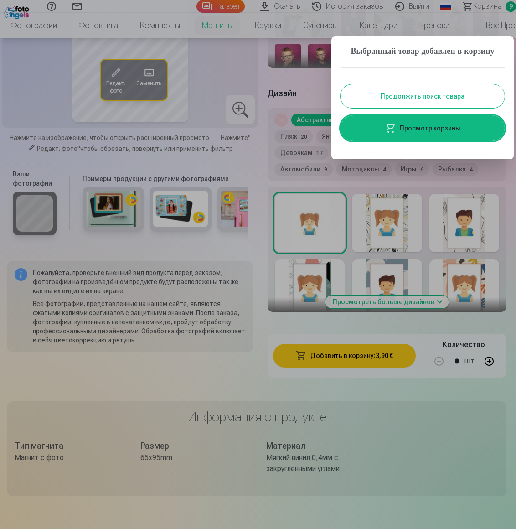
click at [432, 141] on link "Просмотр корзины" at bounding box center [422, 128] width 164 height 26
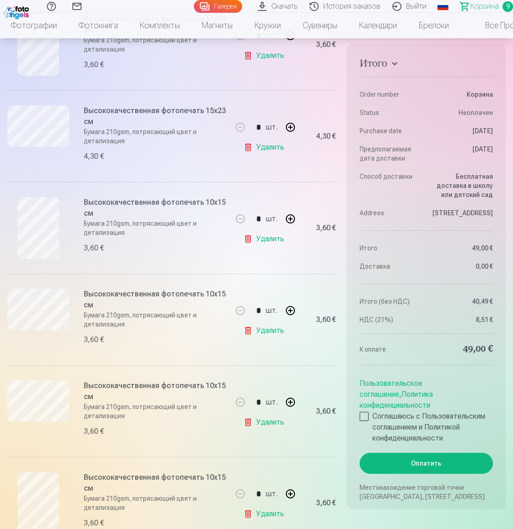
scroll to position [317, 0]
click at [263, 422] on link "Удалить" at bounding box center [266, 422] width 44 height 18
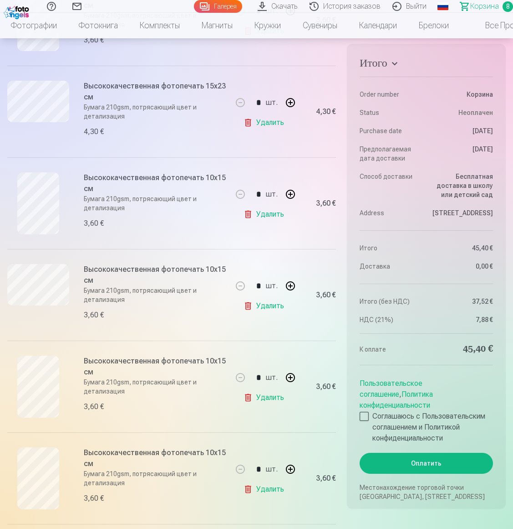
scroll to position [343, 0]
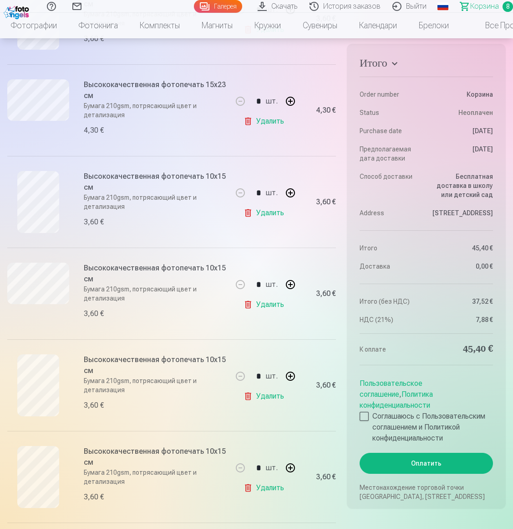
click at [269, 395] on link "Удалить" at bounding box center [266, 396] width 44 height 18
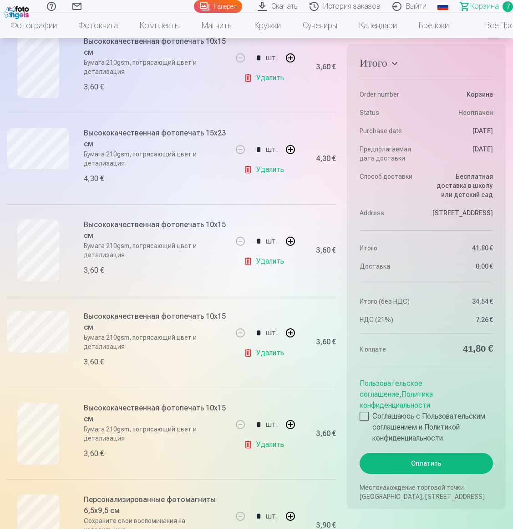
scroll to position [295, 0]
click at [279, 259] on link "Удалить" at bounding box center [266, 261] width 44 height 18
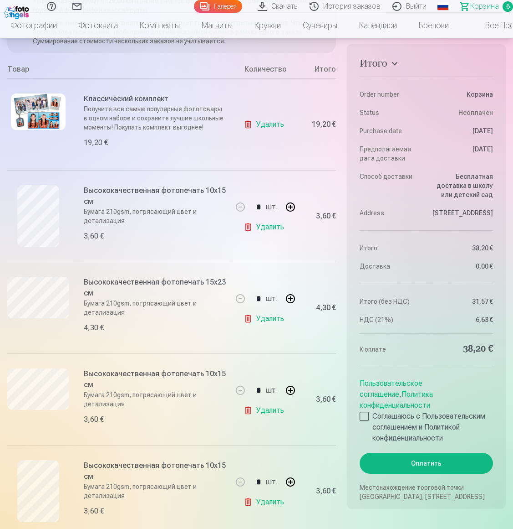
scroll to position [145, 0]
click at [36, 112] on img at bounding box center [38, 112] width 55 height 36
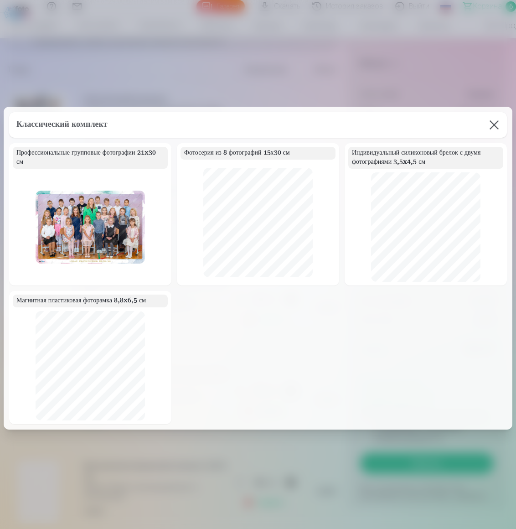
click at [490, 116] on button at bounding box center [494, 125] width 26 height 26
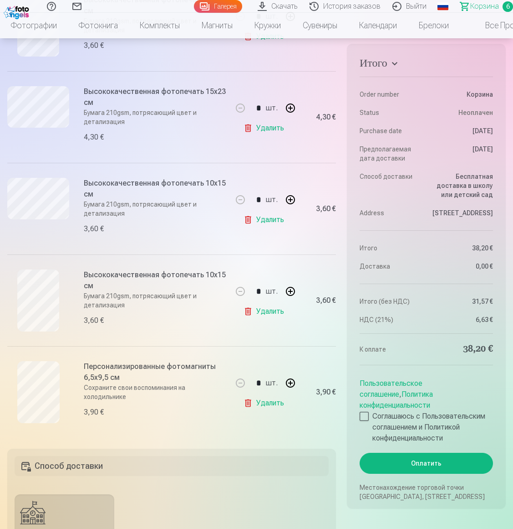
scroll to position [337, 0]
click at [262, 309] on link "Удалить" at bounding box center [266, 310] width 44 height 18
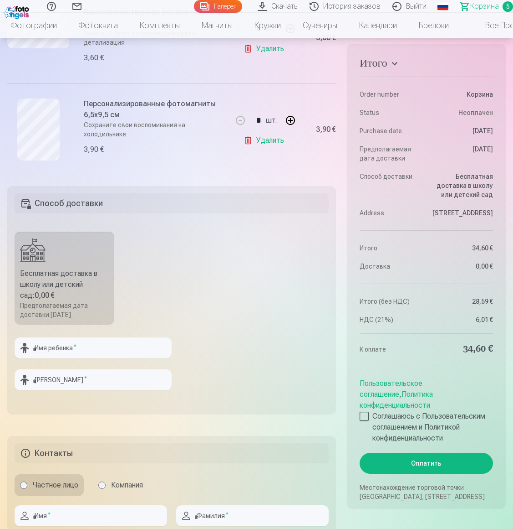
scroll to position [509, 0]
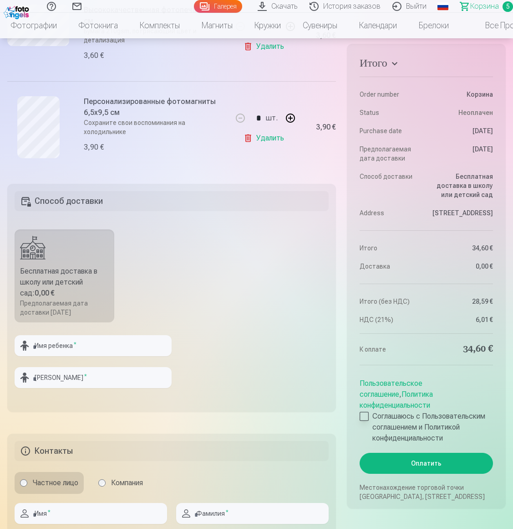
click at [364, 412] on div at bounding box center [364, 415] width 9 height 9
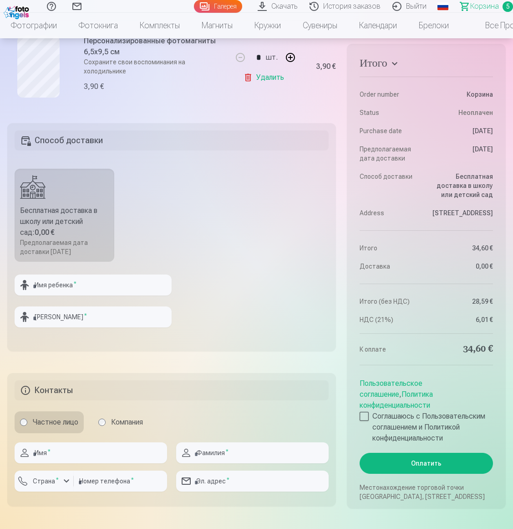
scroll to position [570, 0]
type input "**********"
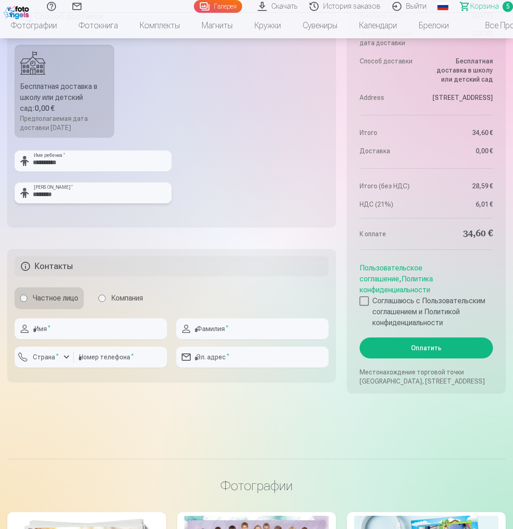
scroll to position [694, 0]
type input "********"
type input "*******"
type input "**********"
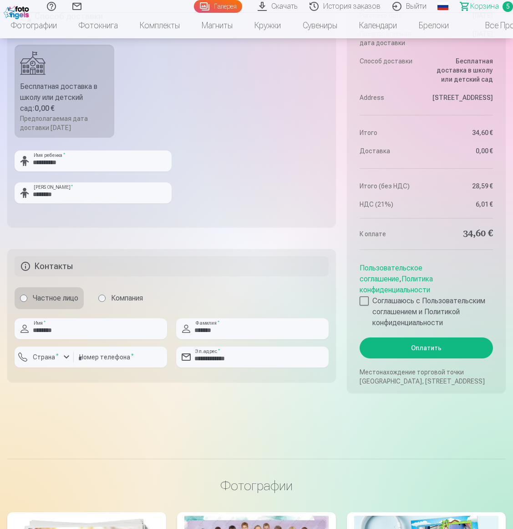
click at [65, 355] on div "button" at bounding box center [66, 356] width 11 height 11
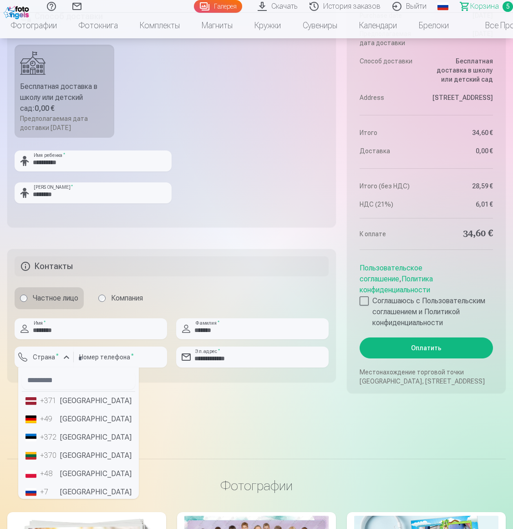
click at [71, 400] on li "+371 [GEOGRAPHIC_DATA]" at bounding box center [78, 400] width 113 height 18
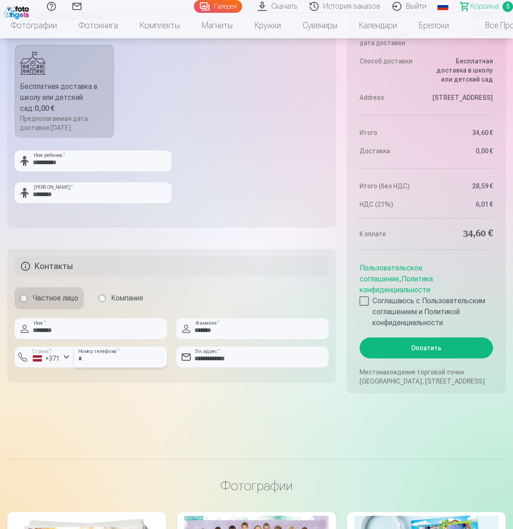
click at [97, 359] on input "number" at bounding box center [120, 356] width 93 height 21
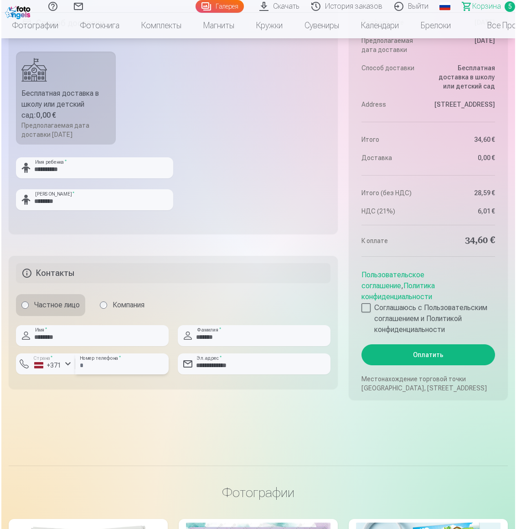
scroll to position [685, 0]
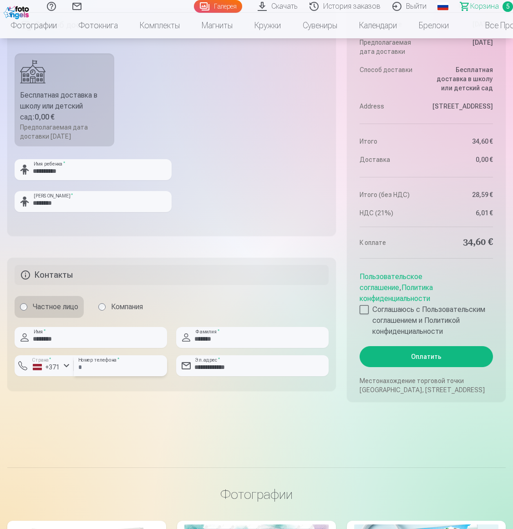
type input "********"
click at [433, 354] on button "Оплатить" at bounding box center [426, 356] width 133 height 21
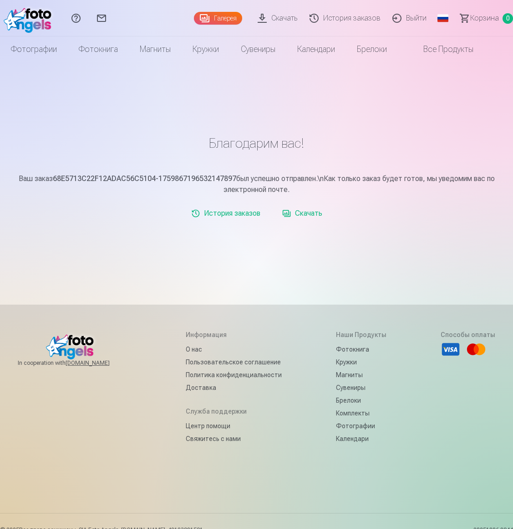
click at [369, 18] on link "История заказов" at bounding box center [346, 18] width 83 height 36
